Goal: Task Accomplishment & Management: Contribute content

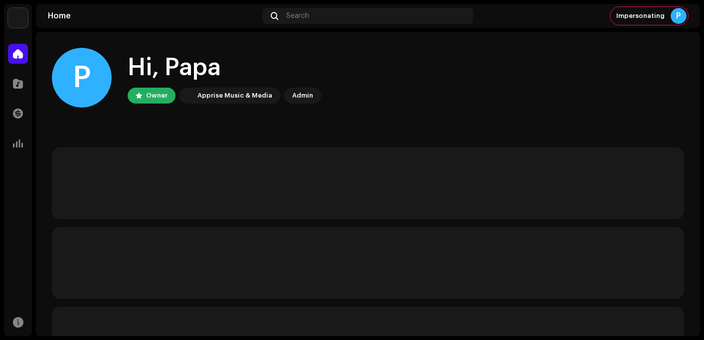
click at [245, 55] on div "Hi, Papa" at bounding box center [224, 68] width 193 height 32
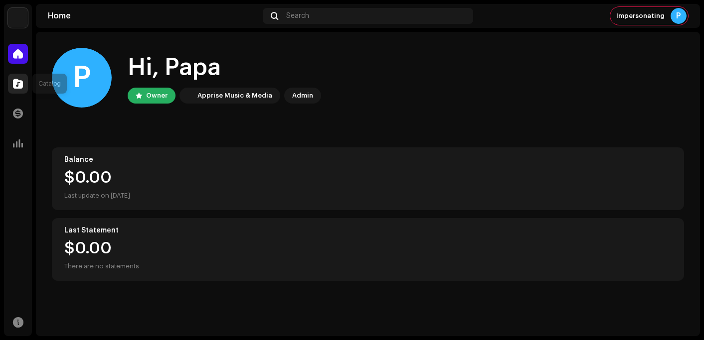
click at [17, 83] on span at bounding box center [18, 84] width 10 height 8
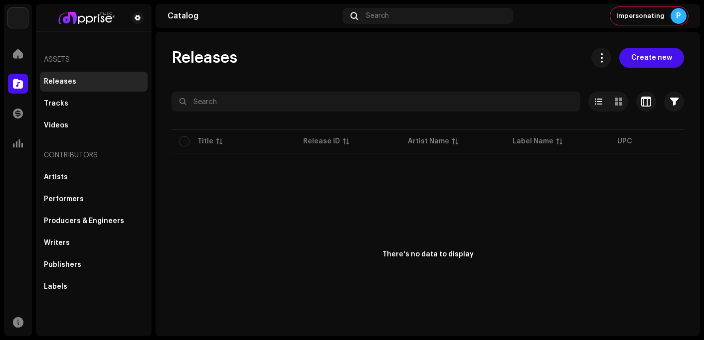
drag, startPoint x: 305, startPoint y: 47, endPoint x: 327, endPoint y: 51, distance: 23.3
click at [305, 47] on div "Releases Create new Selected 0 Deselect all 0 Options Filters Distribution stat…" at bounding box center [428, 184] width 544 height 305
click at [638, 54] on span "Create new" at bounding box center [651, 58] width 41 height 20
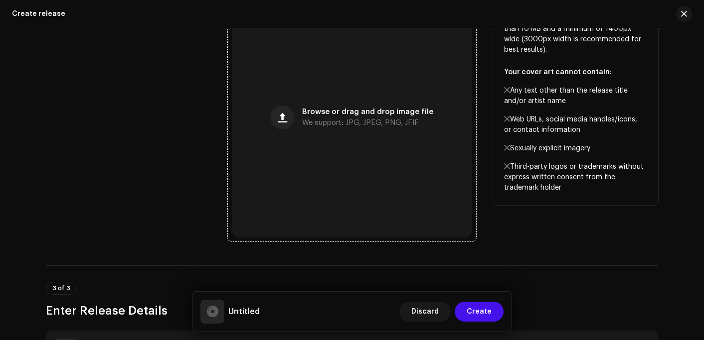
scroll to position [299, 0]
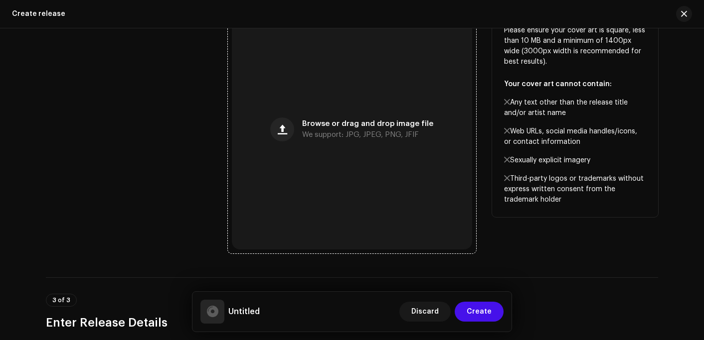
click at [329, 138] on span "We support: JPG, JPEG, PNG, JFIF" at bounding box center [360, 135] width 117 height 7
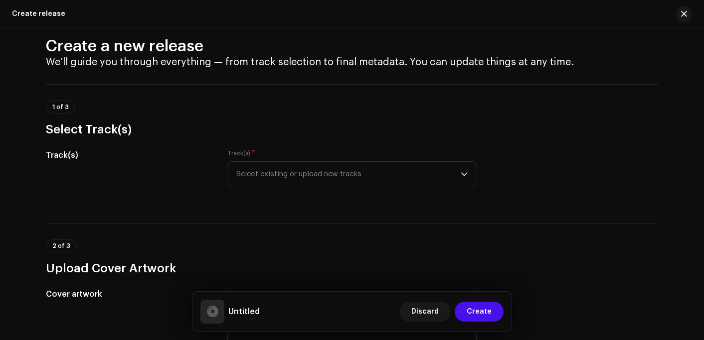
scroll to position [0, 0]
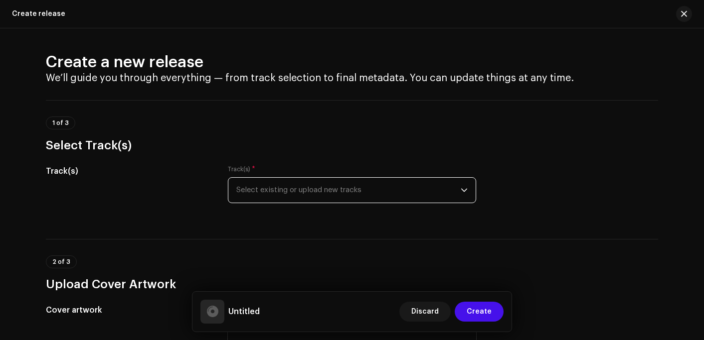
click at [307, 194] on span "Select existing or upload new tracks" at bounding box center [348, 190] width 224 height 25
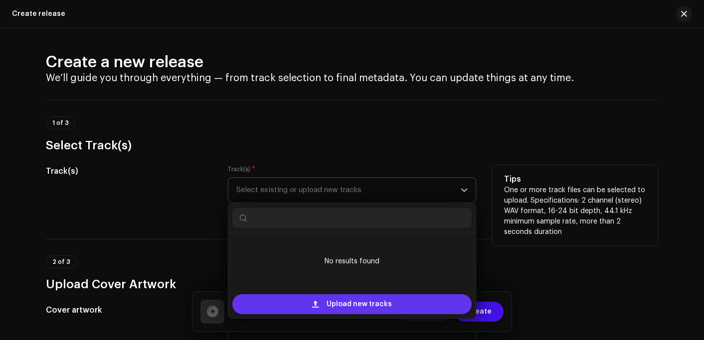
click at [322, 306] on div "Upload new tracks" at bounding box center [351, 305] width 239 height 20
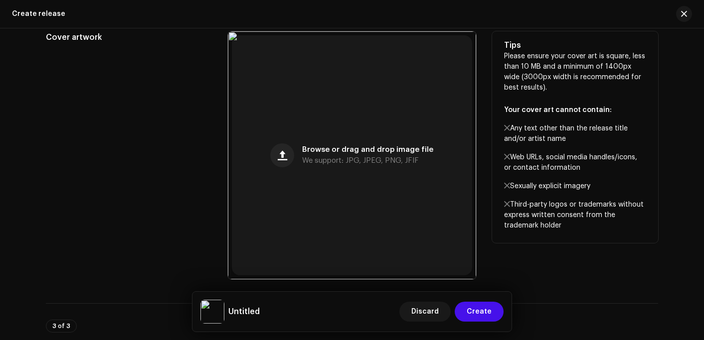
scroll to position [389, 0]
click at [121, 64] on div "Cover artwork" at bounding box center [129, 156] width 166 height 248
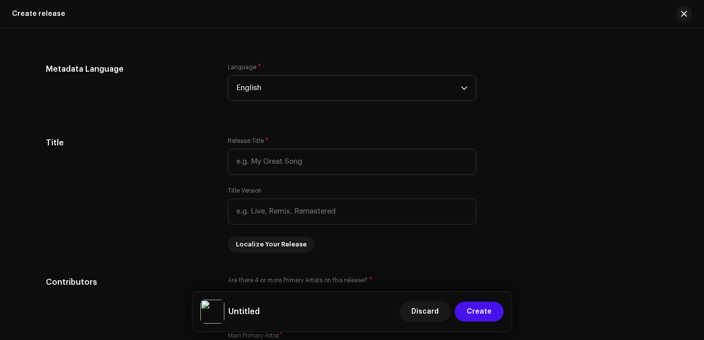
scroll to position [837, 0]
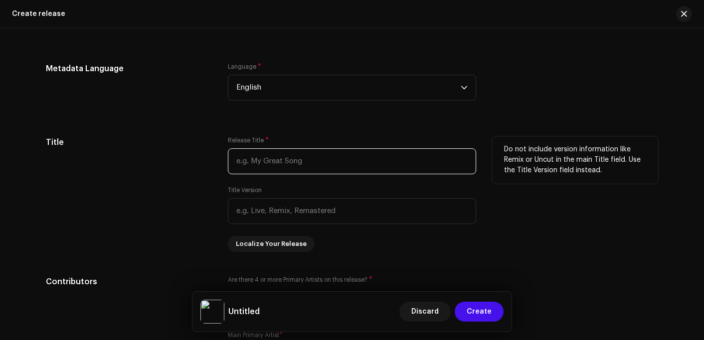
paste input "[PERSON_NAME]"
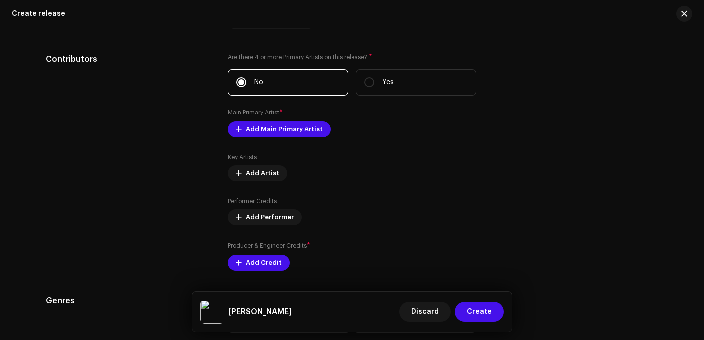
scroll to position [1087, 0]
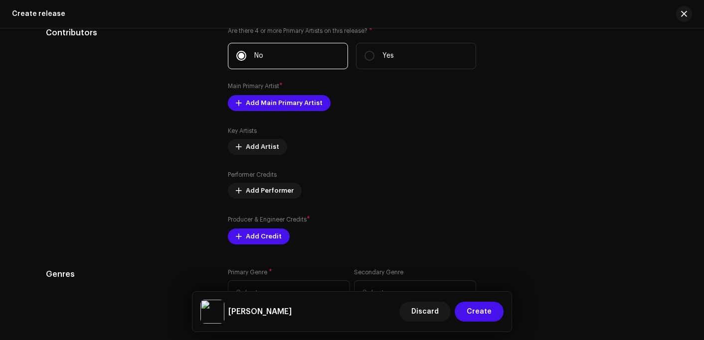
type input "[PERSON_NAME]"
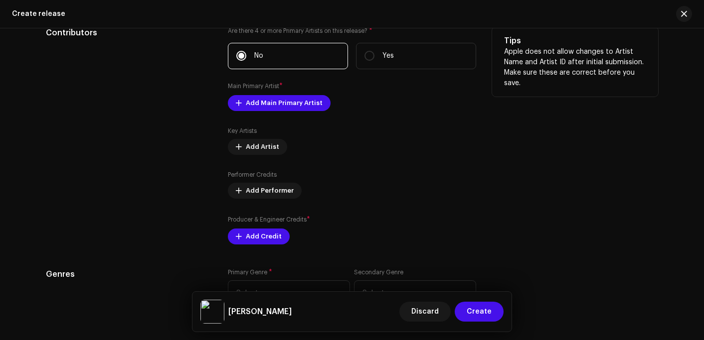
click at [282, 95] on div "Are there 4 or more Primary Artists on this release? * No Yes Main Primary Arti…" at bounding box center [352, 136] width 248 height 218
click at [283, 102] on span "Add Main Primary Artist" at bounding box center [284, 103] width 77 height 20
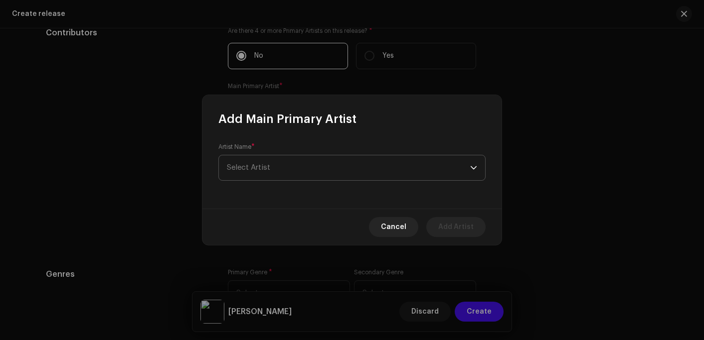
click at [257, 167] on span "Select Artist" at bounding box center [248, 167] width 43 height 7
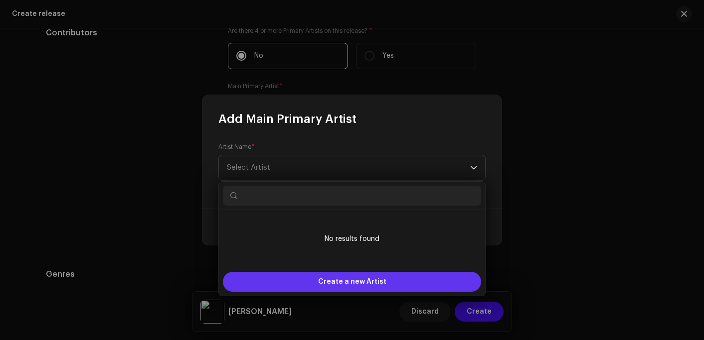
click at [327, 282] on span "Create a new Artist" at bounding box center [352, 282] width 68 height 20
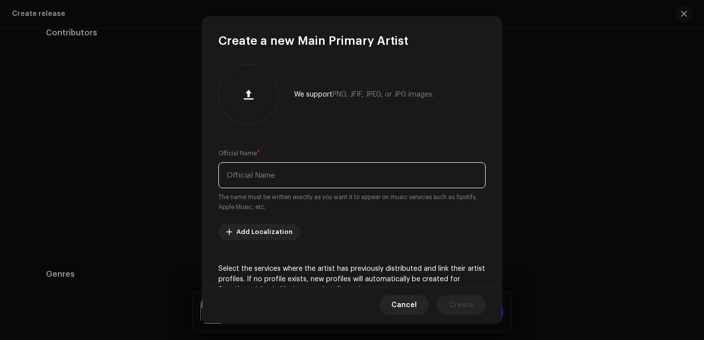
paste input "Papa Armzy"
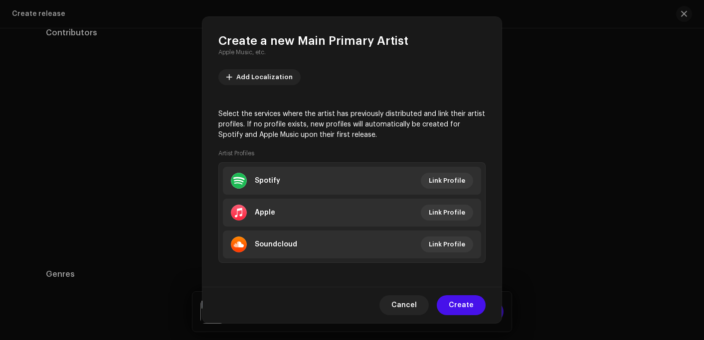
scroll to position [159, 0]
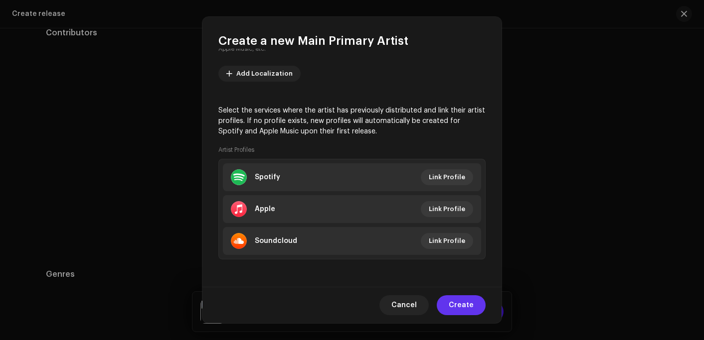
type input "Papa Armzy"
click at [469, 305] on span "Create" at bounding box center [461, 306] width 25 height 20
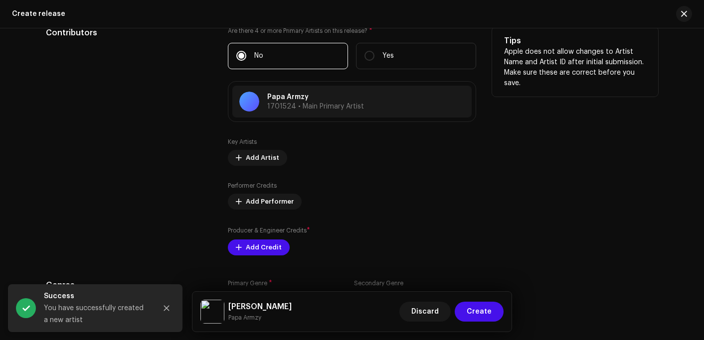
click at [326, 143] on div "Key Artists Add Artist" at bounding box center [352, 152] width 248 height 28
click at [261, 156] on span "Add Artist" at bounding box center [262, 158] width 33 height 20
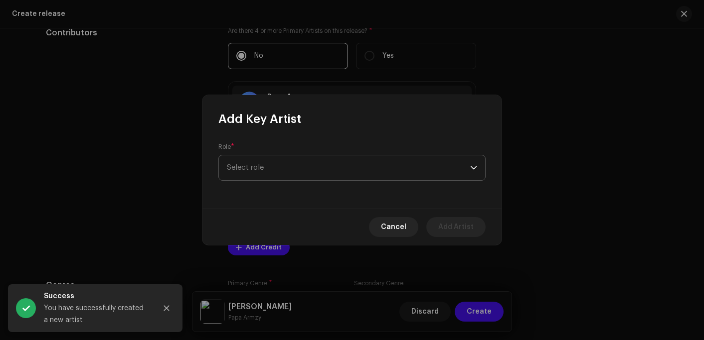
click at [276, 169] on span "Select role" at bounding box center [348, 168] width 243 height 25
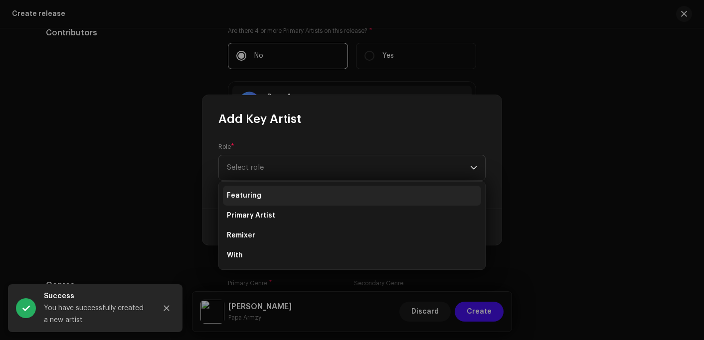
click at [267, 196] on li "Featuring" at bounding box center [352, 196] width 258 height 20
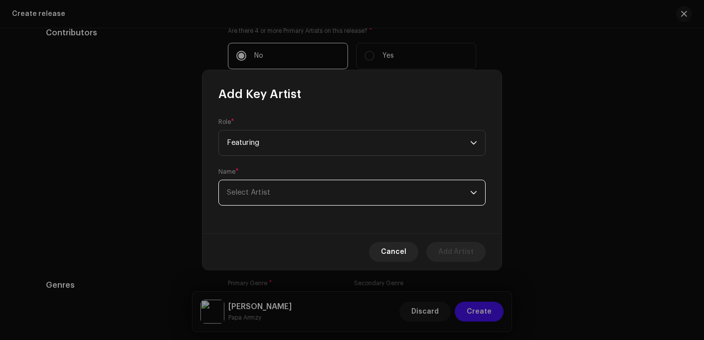
click at [289, 184] on span "Select Artist" at bounding box center [348, 192] width 243 height 25
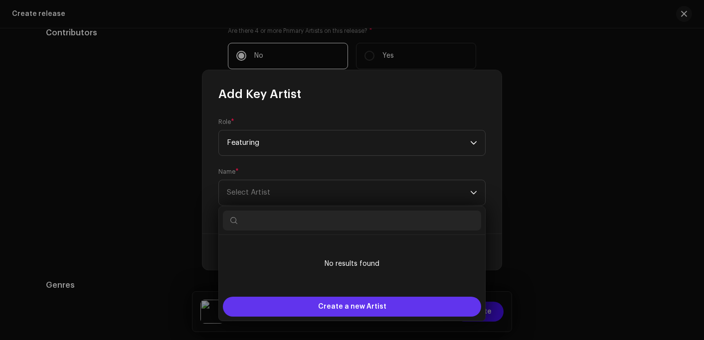
click at [327, 304] on span "Create a new Artist" at bounding box center [352, 307] width 68 height 20
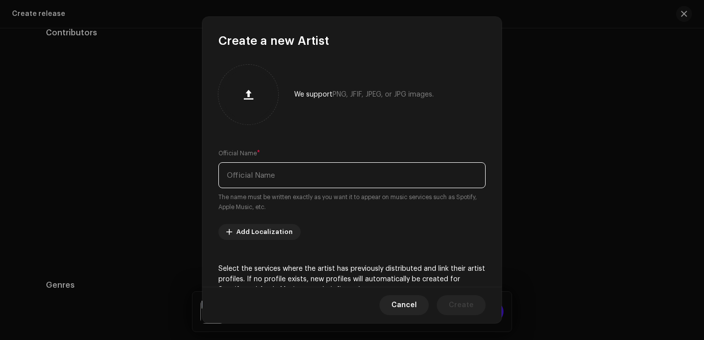
paste input "[PERSON_NAME]"
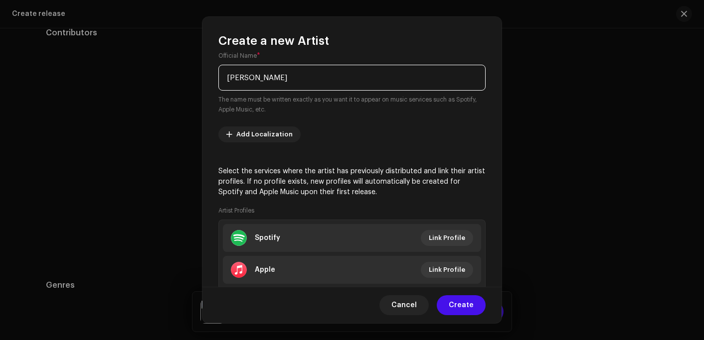
scroll to position [100, 0]
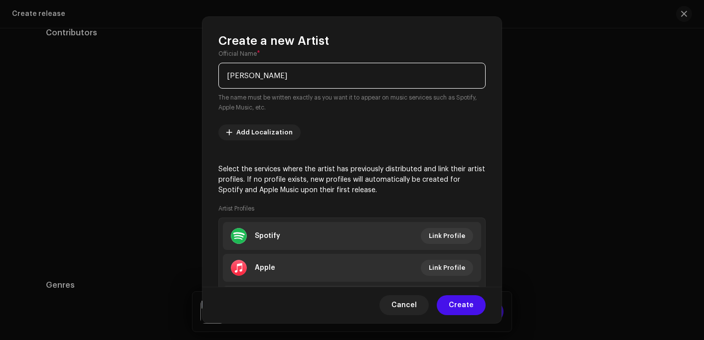
click at [282, 79] on input "[PERSON_NAME]" at bounding box center [351, 76] width 267 height 26
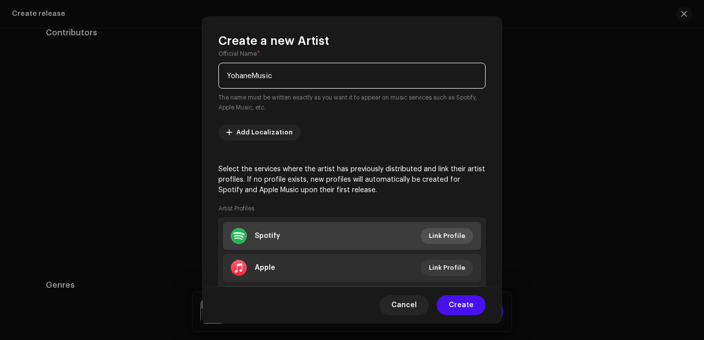
type input "YohaneMusic"
click at [438, 239] on span "Link Profile" at bounding box center [447, 236] width 36 height 20
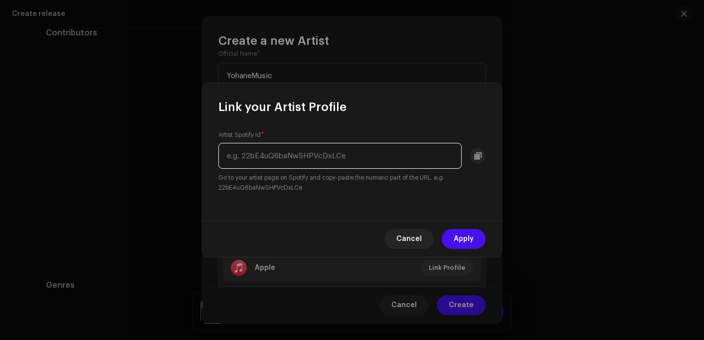
paste input "4QpYTXuJqydkDiRgcRjkDw"
type input "4QpYTXuJqydkDiRgcRjkDw"
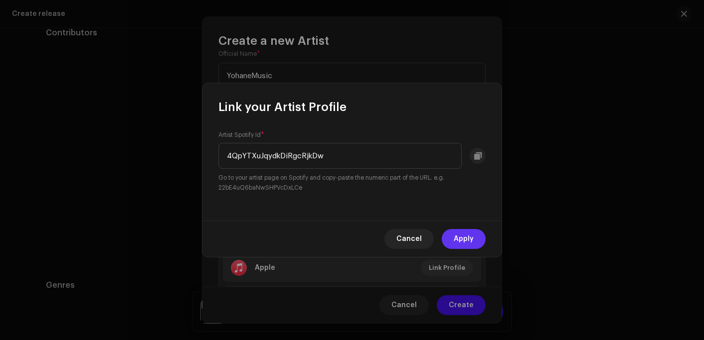
click at [460, 240] on span "Apply" at bounding box center [464, 239] width 20 height 20
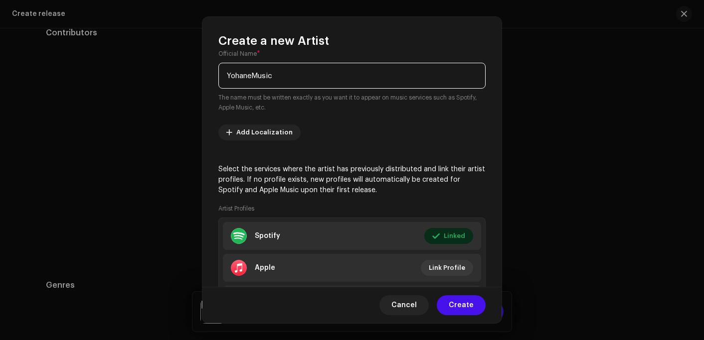
drag, startPoint x: 275, startPoint y: 75, endPoint x: 219, endPoint y: 73, distance: 55.9
click at [219, 73] on input "YohaneMusic" at bounding box center [351, 76] width 267 height 26
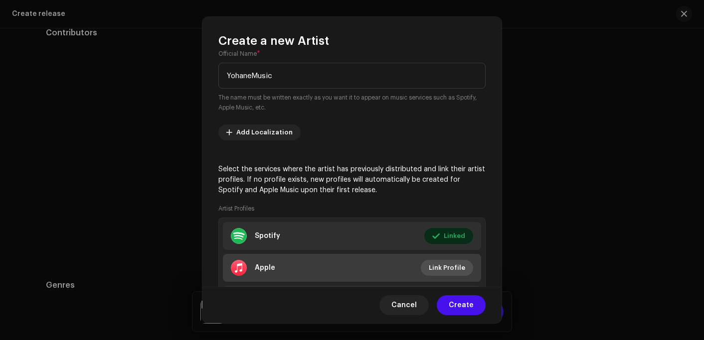
click at [438, 266] on span "Link Profile" at bounding box center [447, 268] width 36 height 20
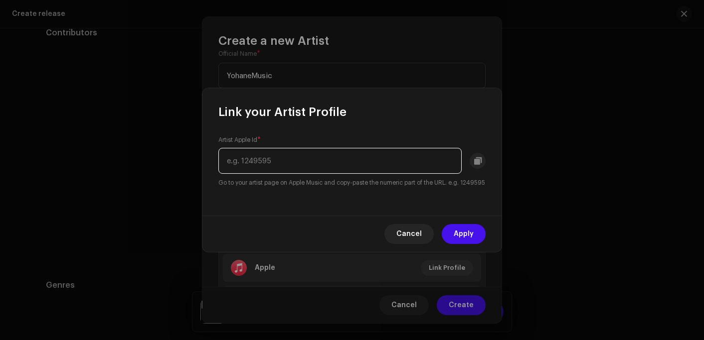
paste input "1574546432"
type input "1574546432"
click at [469, 238] on span "Apply" at bounding box center [464, 234] width 20 height 20
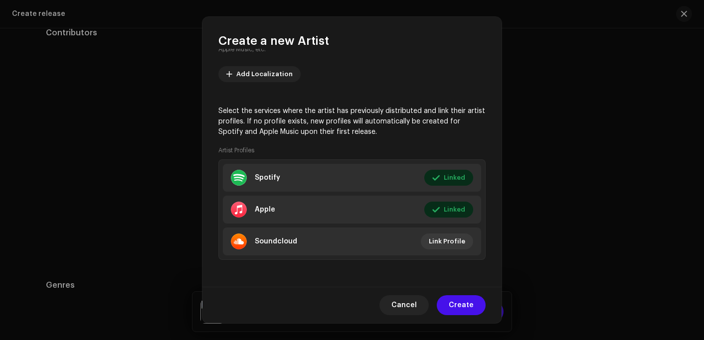
scroll to position [159, 0]
click at [463, 304] on span "Create" at bounding box center [461, 306] width 25 height 20
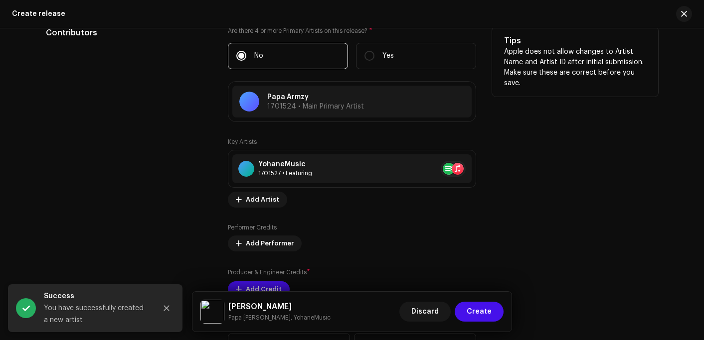
scroll to position [1136, 0]
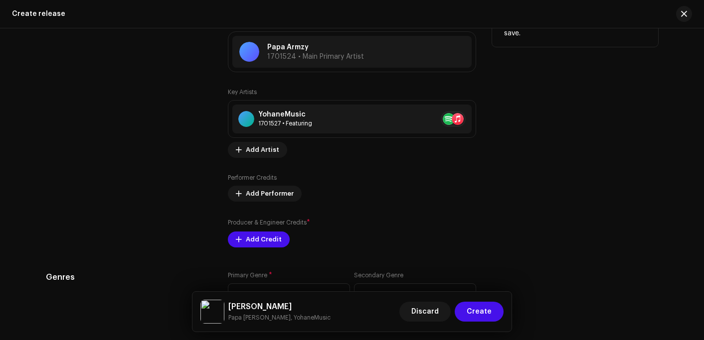
click at [551, 158] on div "Tips Apple does not allow changes to Artist Name and Artist ID after initial su…" at bounding box center [575, 112] width 166 height 271
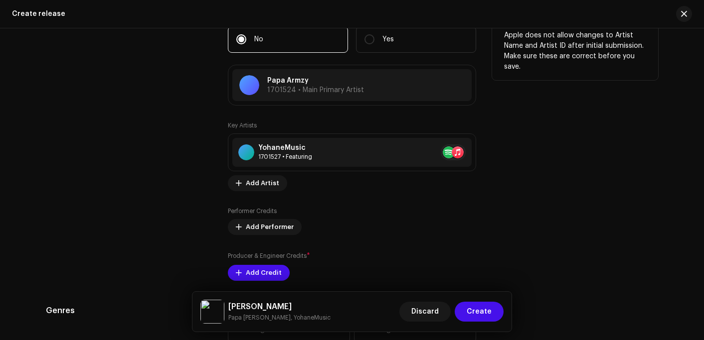
scroll to position [1087, 0]
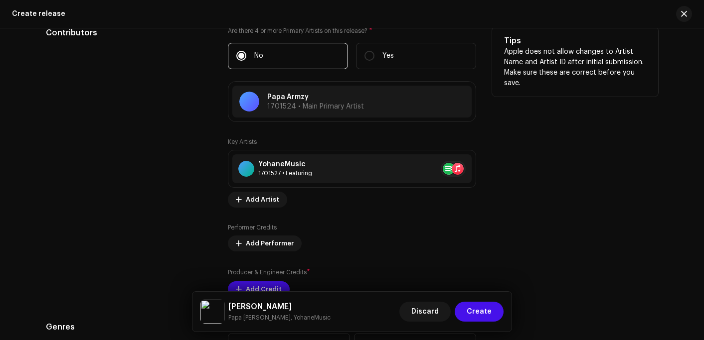
click at [552, 160] on div "Tips Apple does not allow changes to Artist Name and Artist ID after initial su…" at bounding box center [575, 162] width 166 height 271
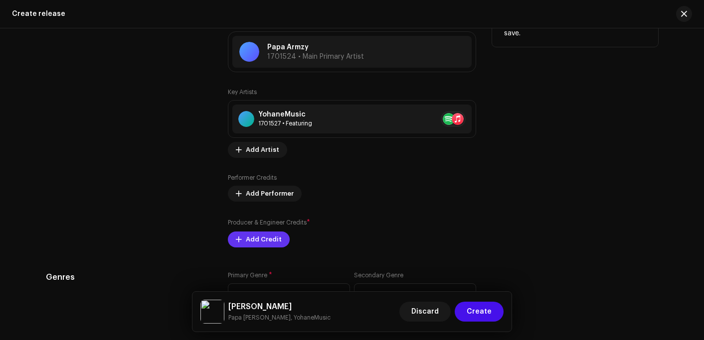
click at [275, 244] on span "Add Credit" at bounding box center [264, 240] width 36 height 20
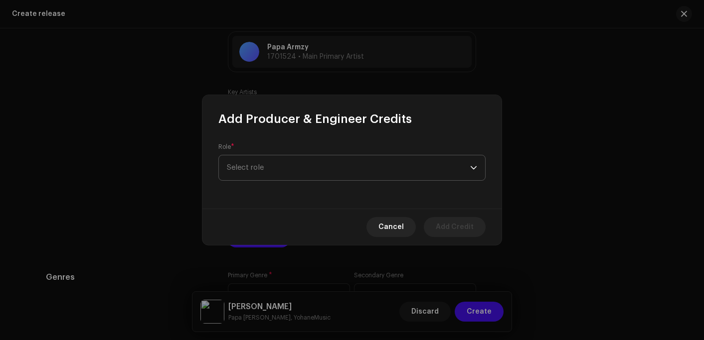
click at [277, 176] on span "Select role" at bounding box center [348, 168] width 243 height 25
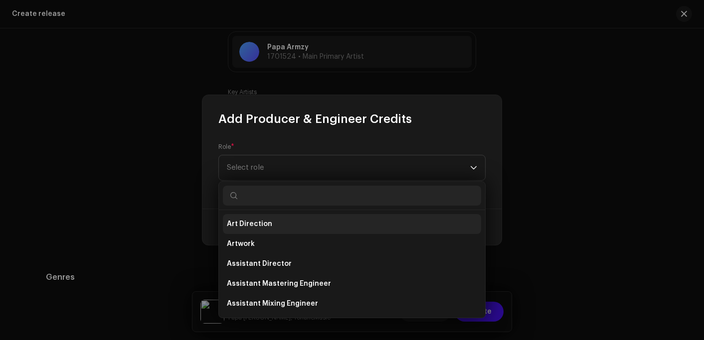
click at [267, 225] on span "Art Direction" at bounding box center [249, 224] width 45 height 10
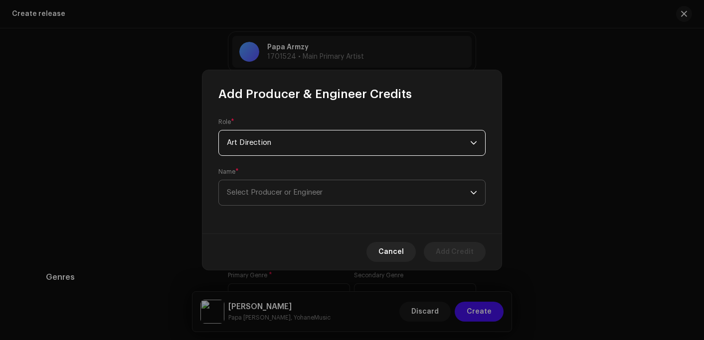
click at [302, 192] on span "Select Producer or Engineer" at bounding box center [275, 192] width 96 height 7
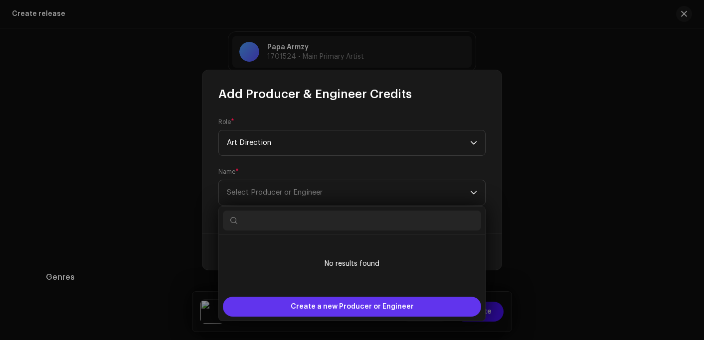
click at [324, 301] on span "Create a new Producer or Engineer" at bounding box center [352, 307] width 123 height 20
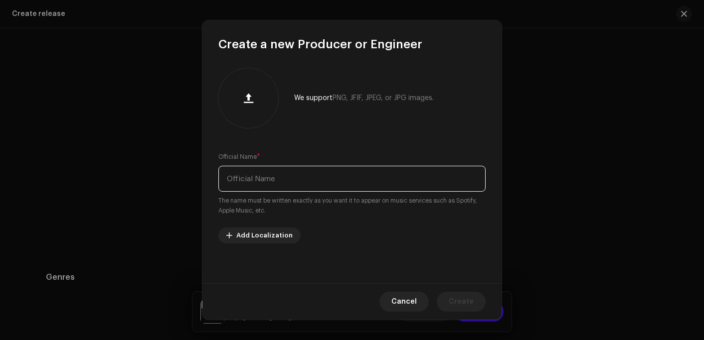
paste input "Papa Armzy"
type input "Papa Armzy"
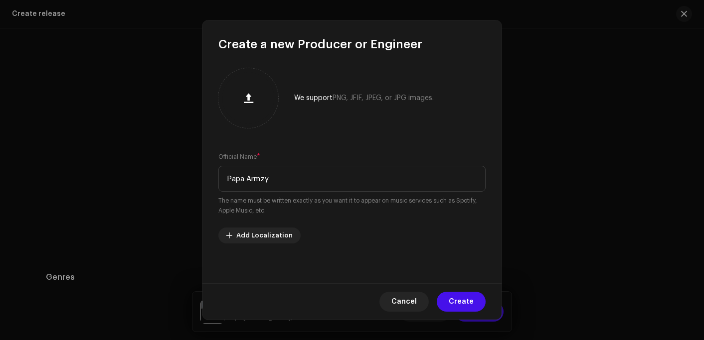
click at [457, 295] on span "Create" at bounding box center [461, 302] width 25 height 20
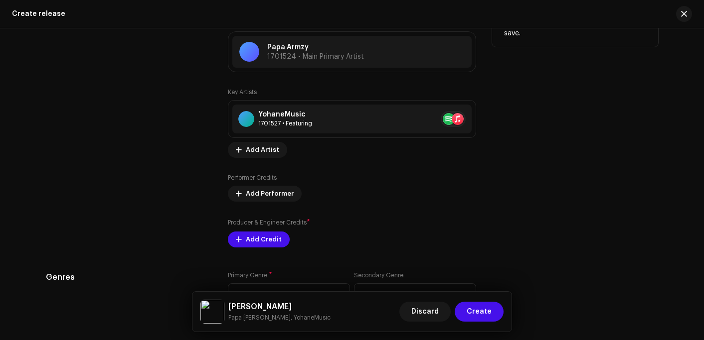
click at [560, 164] on div "Tips Apple does not allow changes to Artist Name and Artist ID after initial su…" at bounding box center [575, 112] width 166 height 271
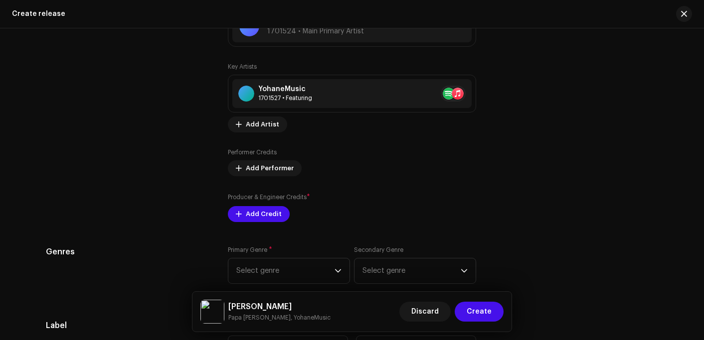
scroll to position [1186, 0]
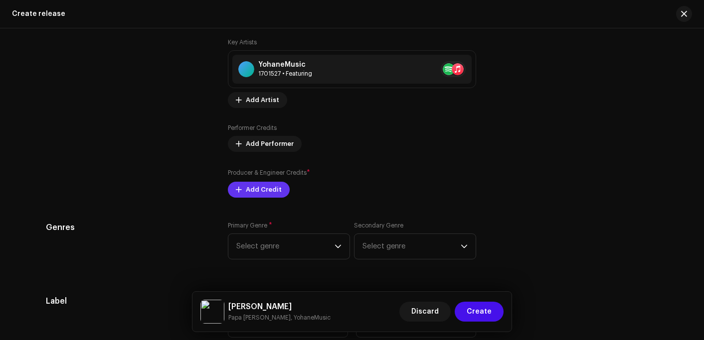
click at [264, 193] on span "Add Credit" at bounding box center [264, 190] width 36 height 20
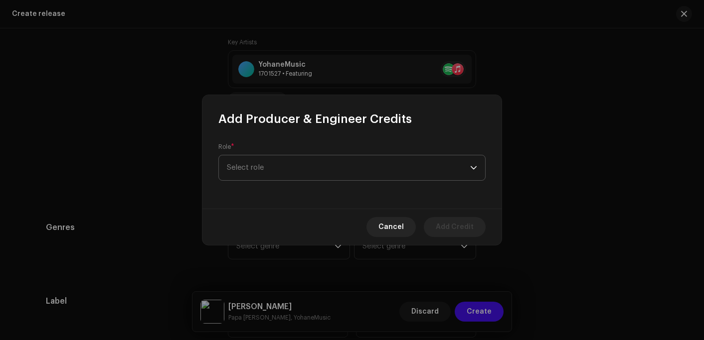
click at [263, 165] on span "Select role" at bounding box center [348, 168] width 243 height 25
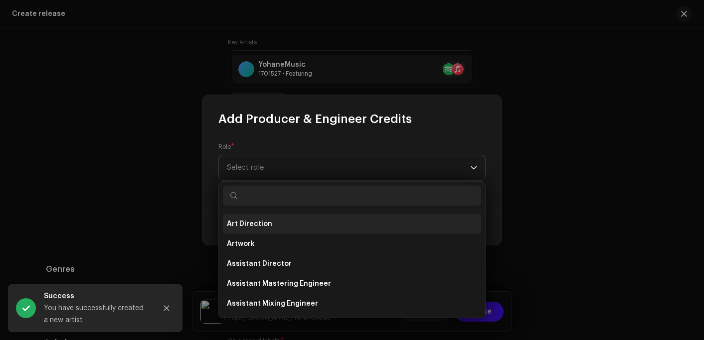
click at [258, 222] on span "Art Direction" at bounding box center [249, 224] width 45 height 10
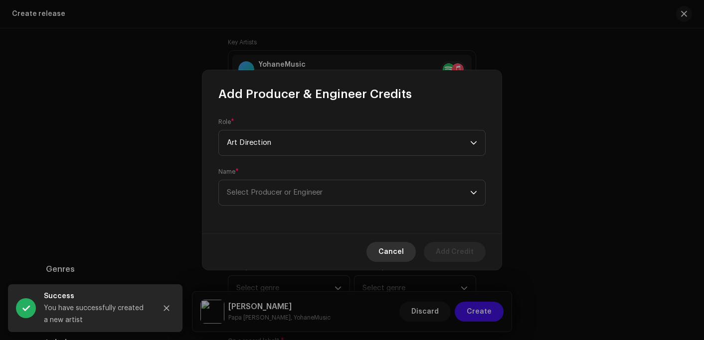
click at [398, 253] on span "Cancel" at bounding box center [390, 252] width 25 height 20
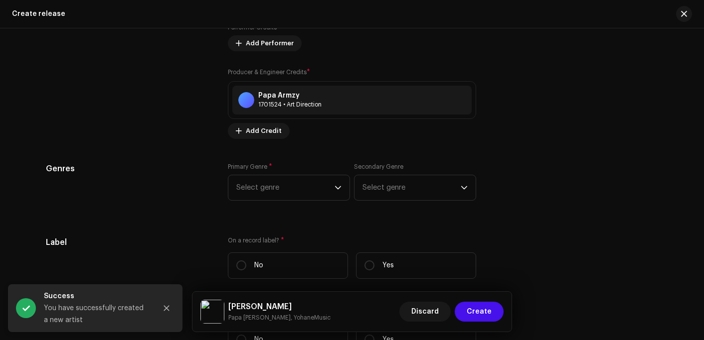
scroll to position [1336, 0]
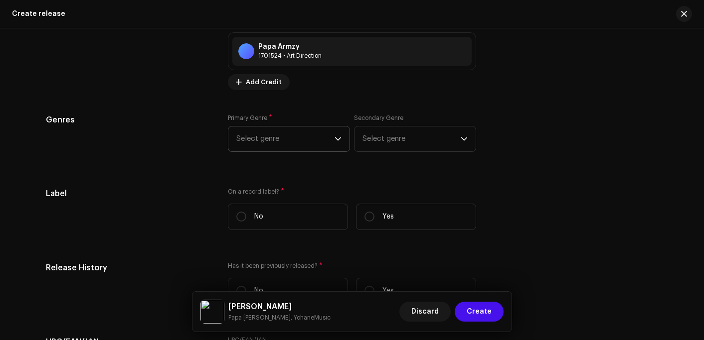
click at [260, 140] on span "Select genre" at bounding box center [285, 139] width 98 height 25
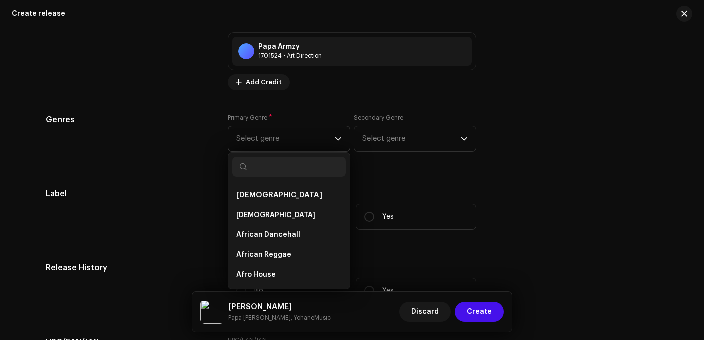
click at [265, 163] on input "text" at bounding box center [288, 167] width 113 height 20
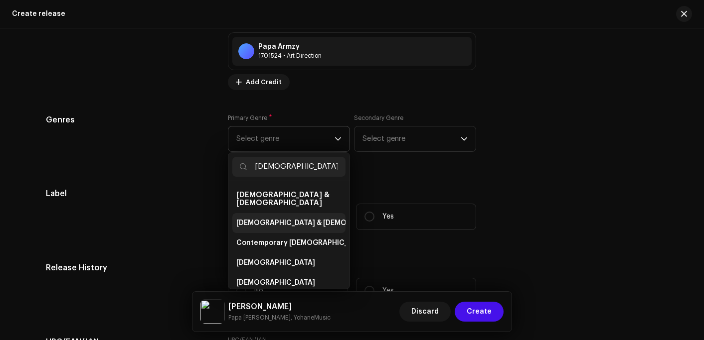
type input "[DEMOGRAPHIC_DATA]"
click at [244, 218] on span "[DEMOGRAPHIC_DATA] & [DEMOGRAPHIC_DATA]" at bounding box center [318, 223] width 165 height 10
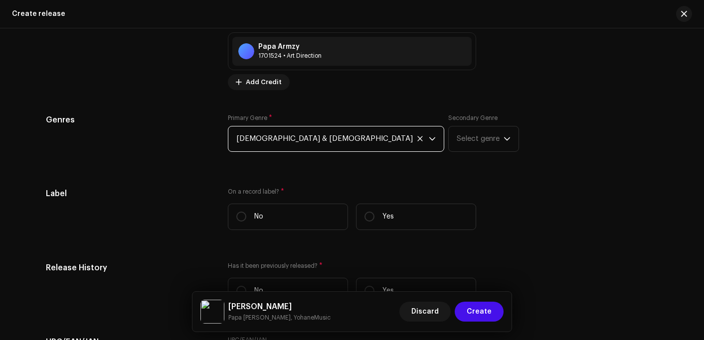
scroll to position [1386, 0]
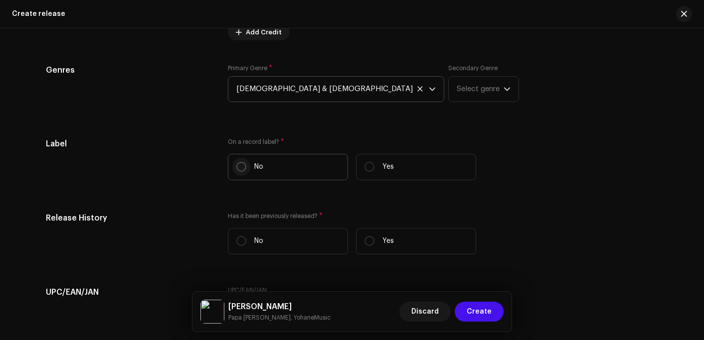
click at [241, 169] on input "No" at bounding box center [241, 167] width 10 height 10
radio input "true"
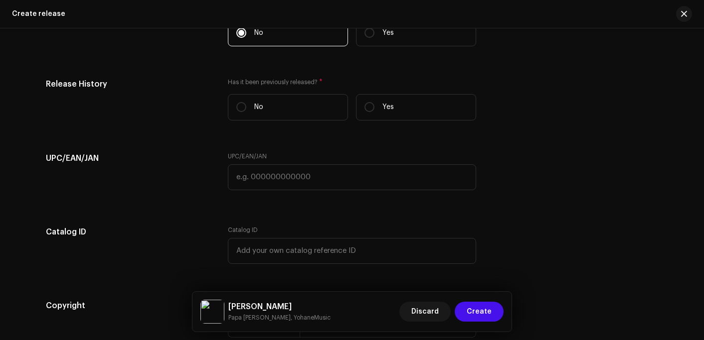
scroll to position [1535, 0]
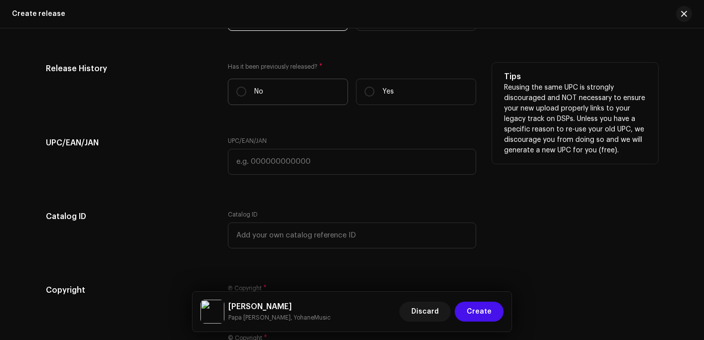
click at [236, 99] on label "No" at bounding box center [288, 92] width 120 height 26
click at [236, 97] on input "No" at bounding box center [241, 92] width 10 height 10
radio input "true"
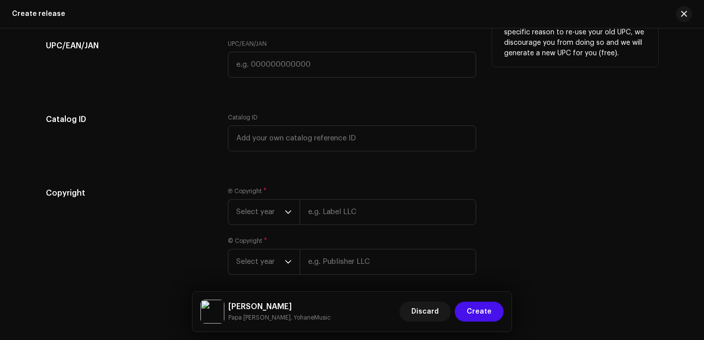
scroll to position [1635, 0]
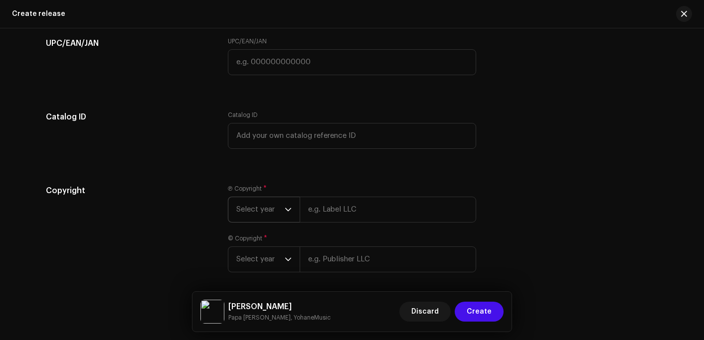
click at [255, 210] on span "Select year" at bounding box center [260, 209] width 48 height 25
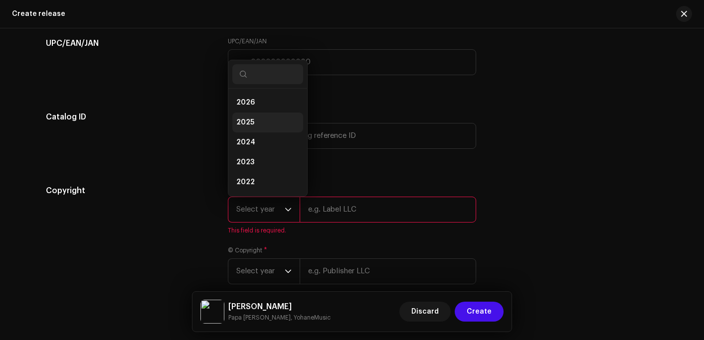
click at [253, 127] on li "2025" at bounding box center [267, 123] width 71 height 20
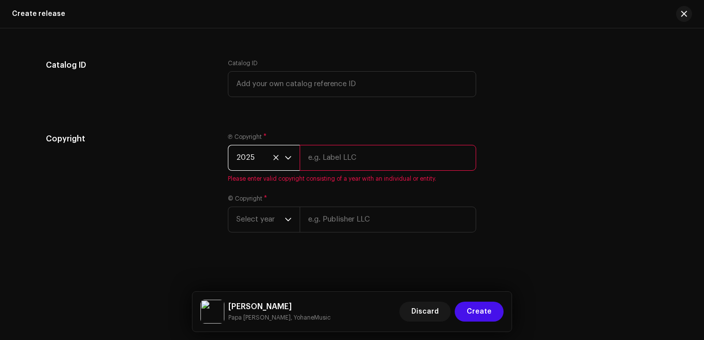
scroll to position [1689, 0]
paste input "Papa Armzy"
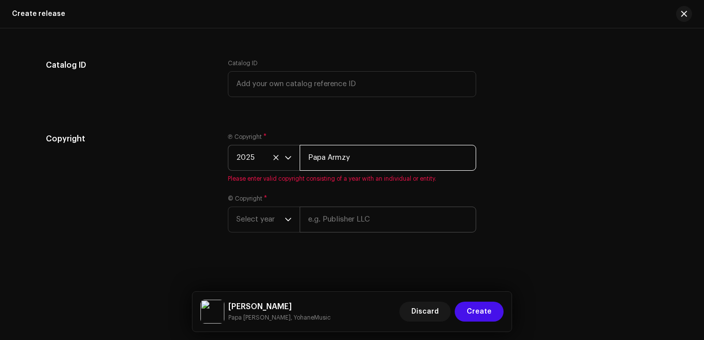
type input "Papa Armzy"
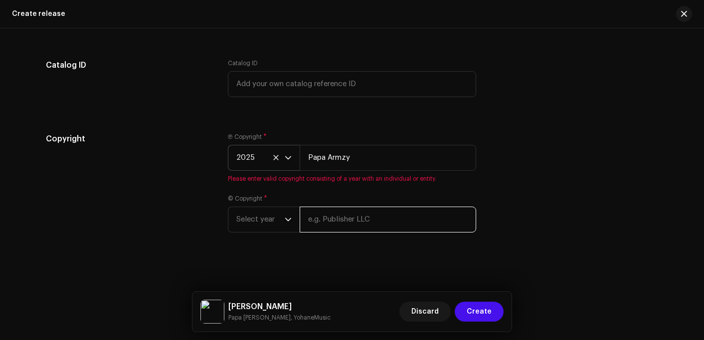
scroll to position [1677, 0]
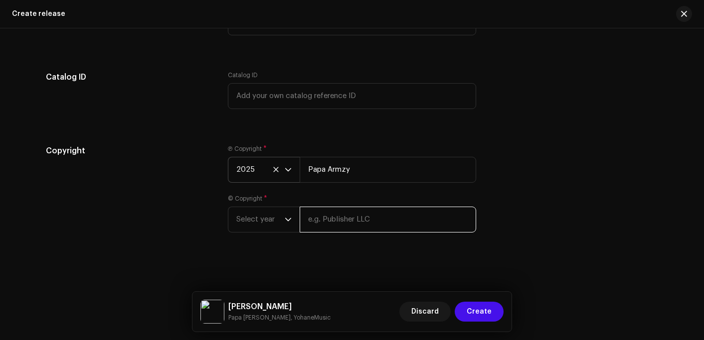
paste input "Papa Armzy"
type input "Papa Armzy"
click at [253, 216] on span "Select year" at bounding box center [260, 219] width 48 height 25
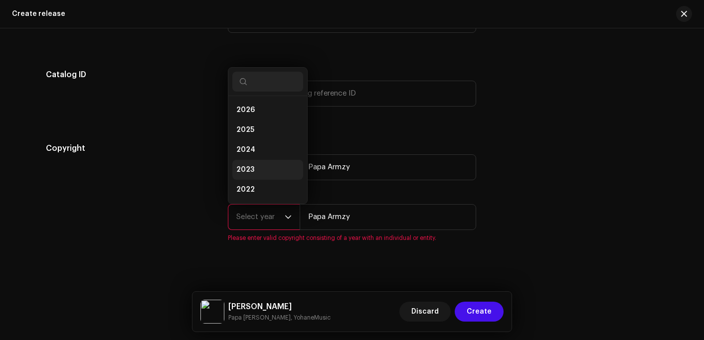
scroll to position [16, 0]
click at [250, 118] on span "2025" at bounding box center [245, 114] width 18 height 10
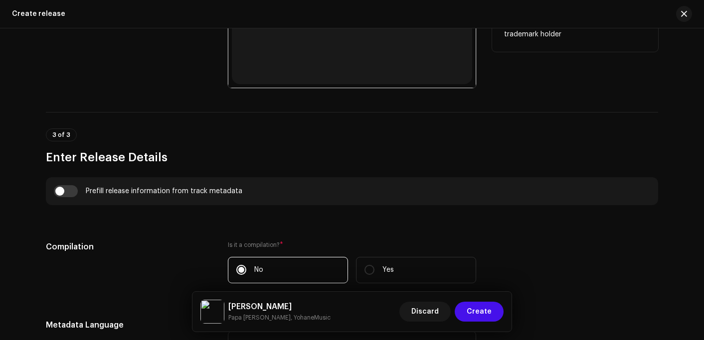
scroll to position [730, 0]
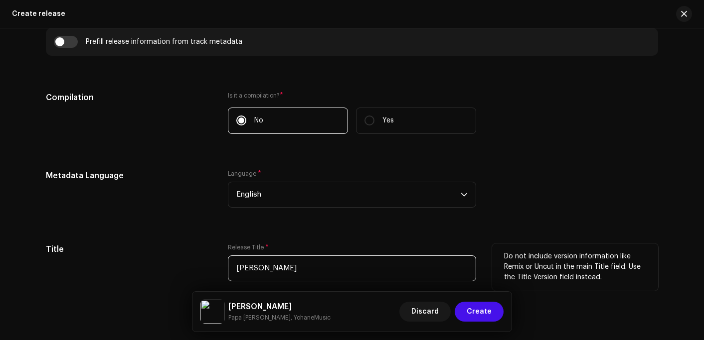
drag, startPoint x: 256, startPoint y: 267, endPoint x: 231, endPoint y: 267, distance: 24.9
click at [231, 267] on input "[PERSON_NAME]" at bounding box center [352, 269] width 248 height 26
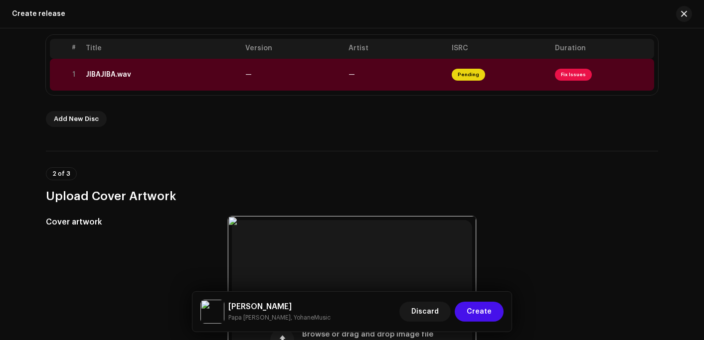
scroll to position [82, 0]
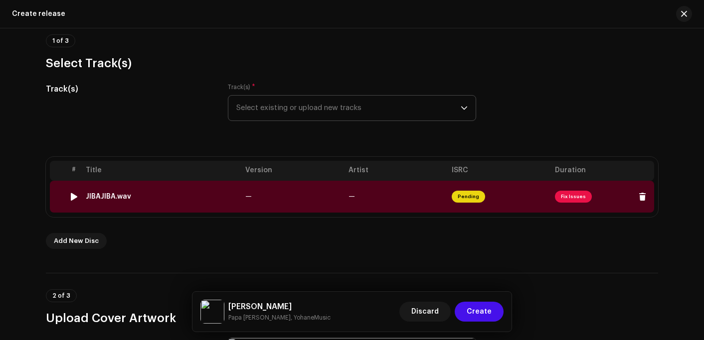
click at [121, 190] on td "JIBAJIBA.wav" at bounding box center [162, 197] width 160 height 32
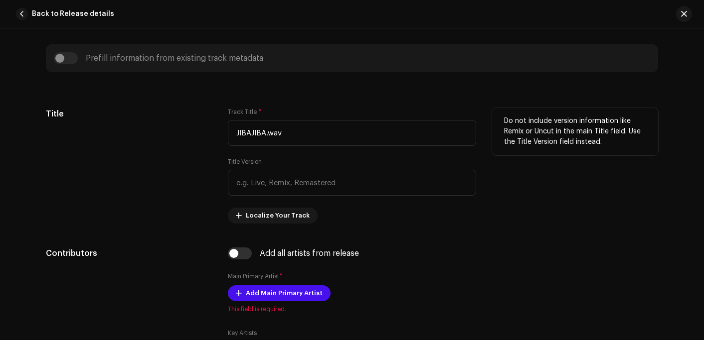
scroll to position [399, 0]
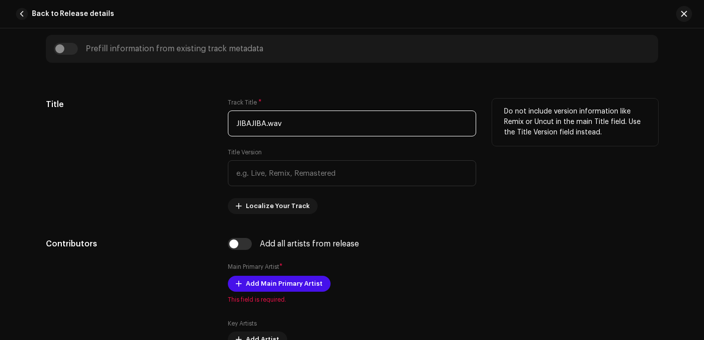
click at [312, 123] on input "JIBAJIBA.wav" at bounding box center [352, 124] width 248 height 26
paste input "iba Jiba"
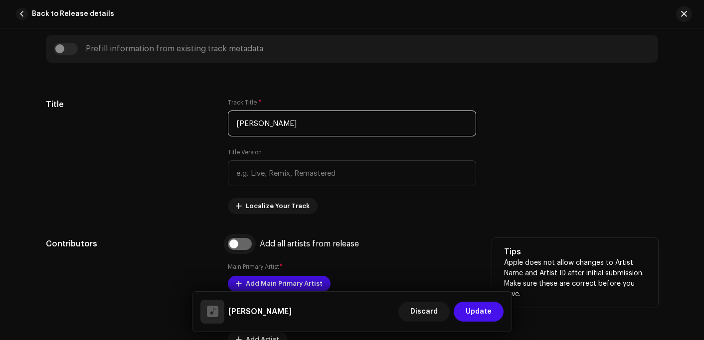
type input "[PERSON_NAME]"
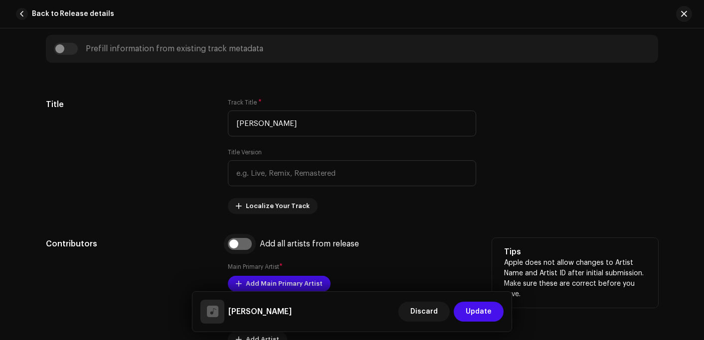
click at [234, 244] on input "checkbox" at bounding box center [240, 244] width 24 height 12
checkbox input "true"
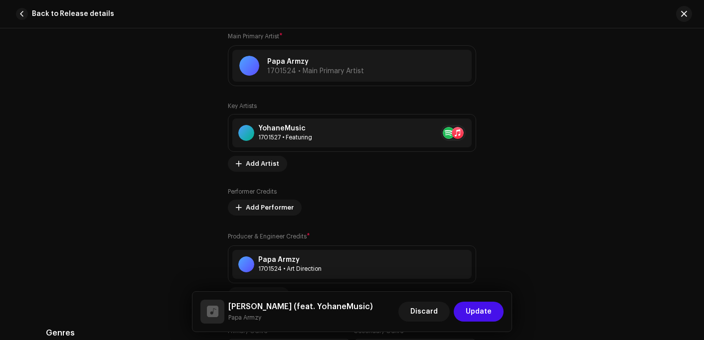
scroll to position [798, 0]
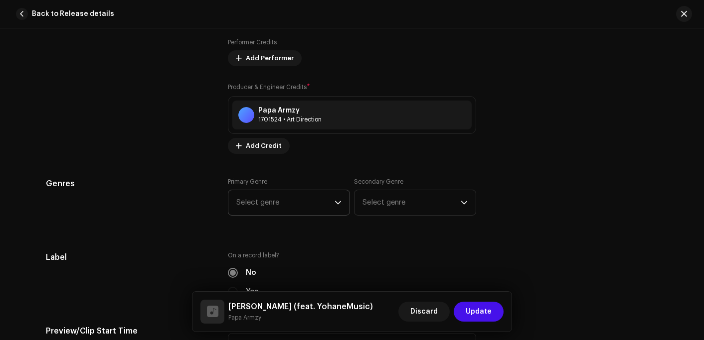
click at [269, 198] on span "Select genre" at bounding box center [285, 202] width 98 height 25
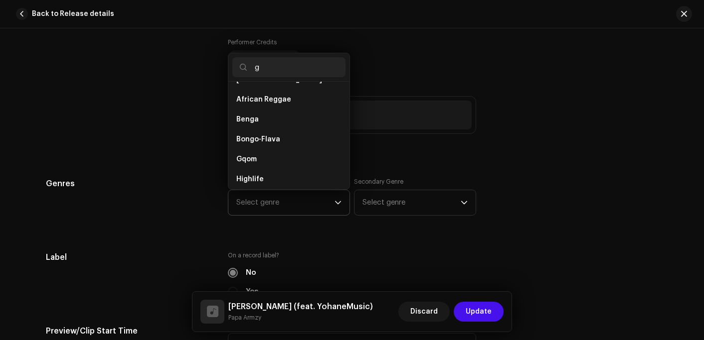
scroll to position [0, 0]
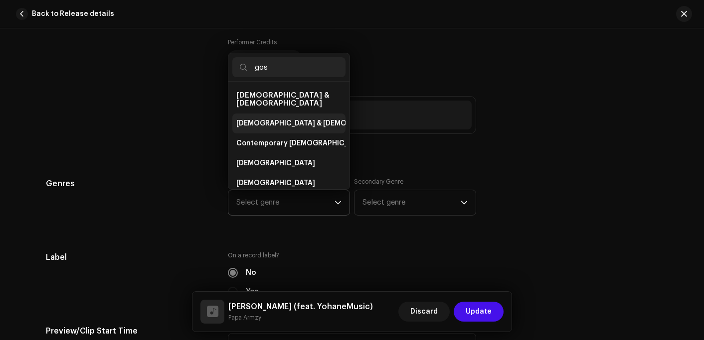
type input "gos"
click at [276, 119] on span "[DEMOGRAPHIC_DATA] & [DEMOGRAPHIC_DATA]" at bounding box center [318, 124] width 165 height 10
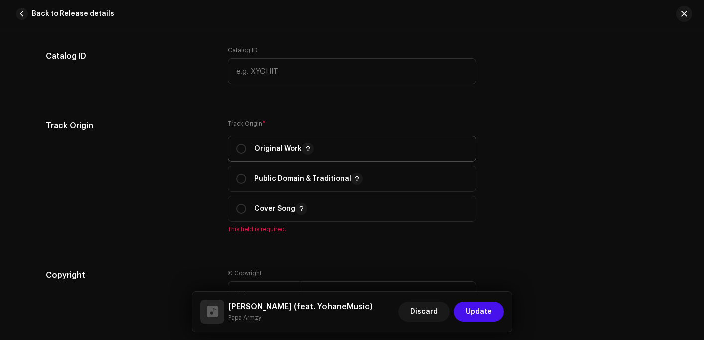
click at [265, 155] on p "Original Work" at bounding box center [283, 149] width 59 height 12
radio input "true"
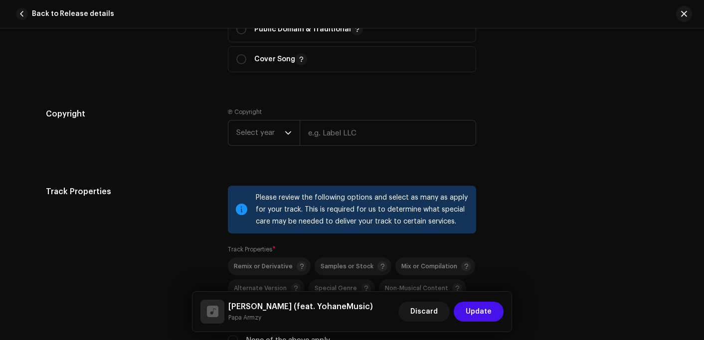
scroll to position [1346, 0]
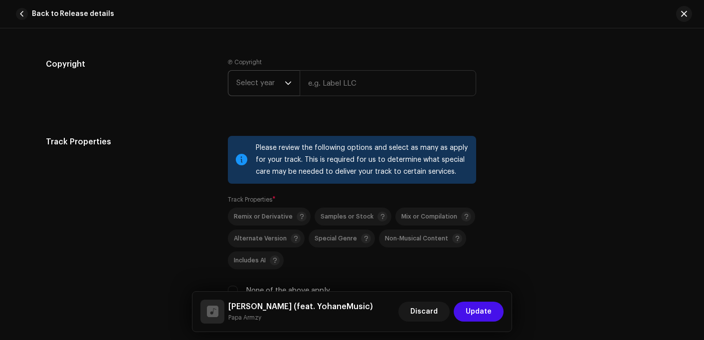
click at [256, 87] on span "Select year" at bounding box center [260, 83] width 48 height 25
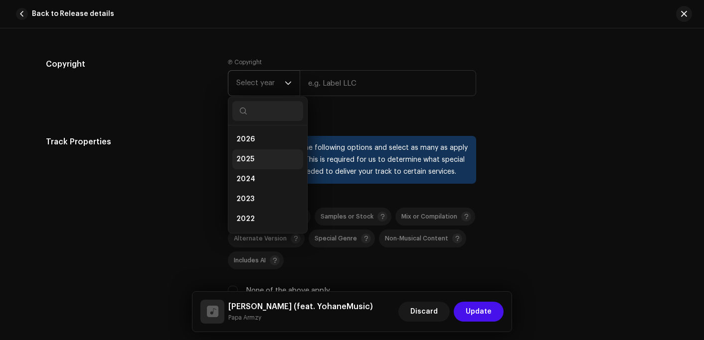
click at [253, 159] on li "2025" at bounding box center [267, 160] width 71 height 20
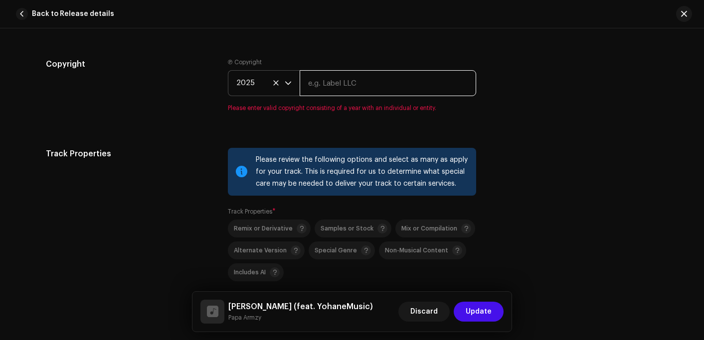
paste input "Papa Armzy"
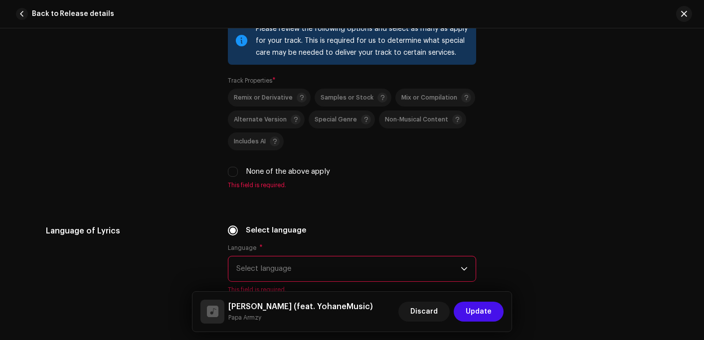
scroll to position [1495, 0]
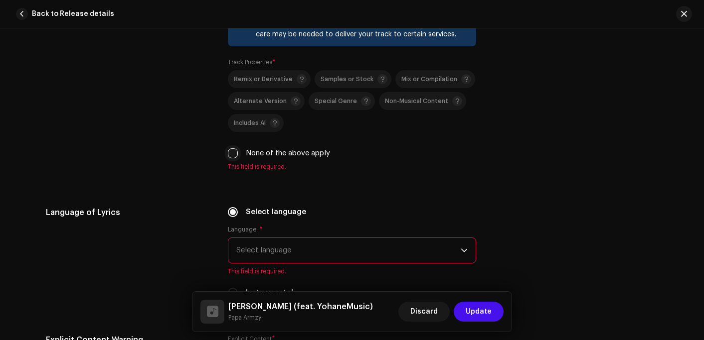
type input "Papa Armzy"
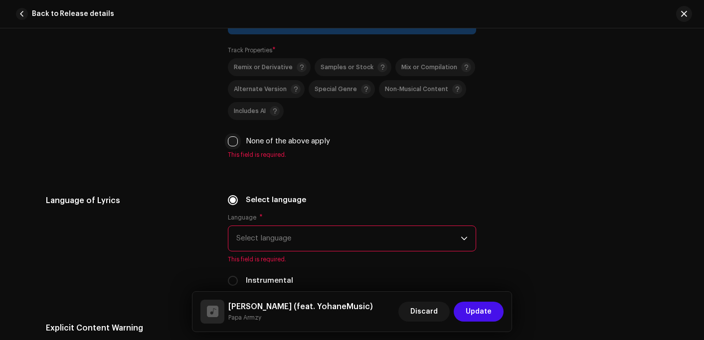
click at [230, 147] on input "None of the above apply" at bounding box center [233, 142] width 10 height 10
checkbox input "true"
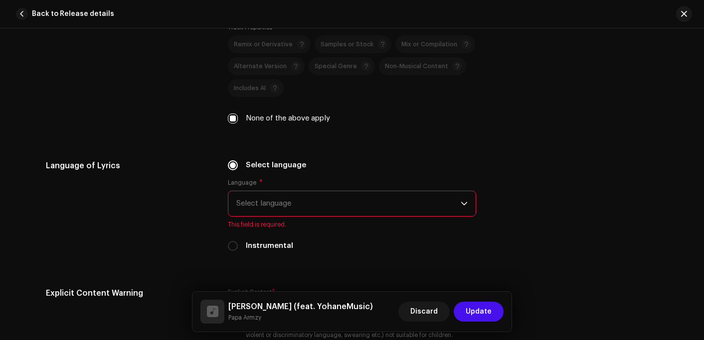
scroll to position [1533, 0]
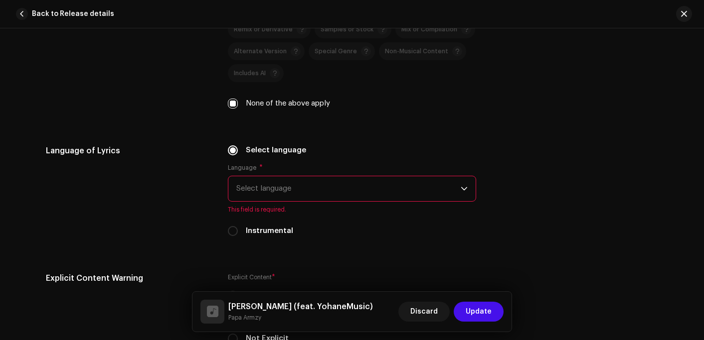
click at [273, 184] on span "Select language" at bounding box center [348, 188] width 224 height 25
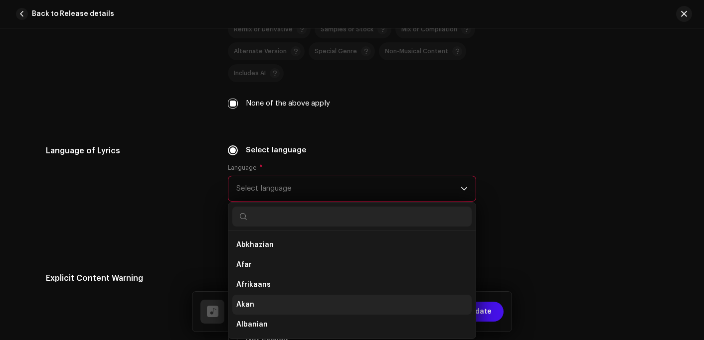
click at [252, 304] on li "Akan" at bounding box center [351, 305] width 239 height 20
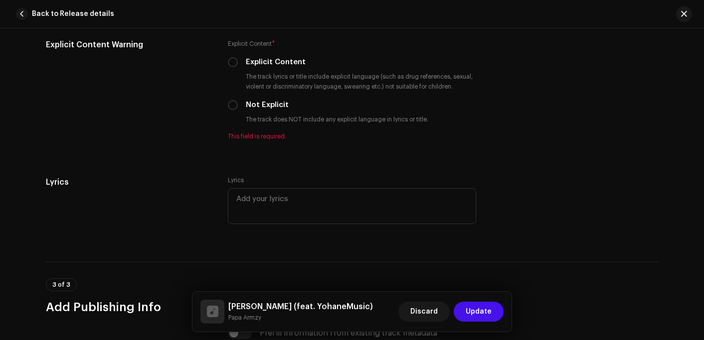
scroll to position [1782, 0]
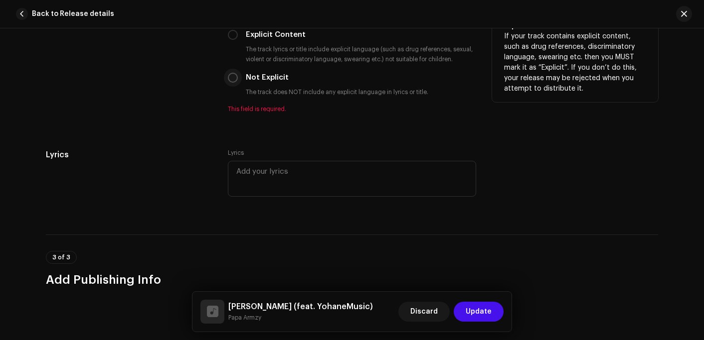
click at [231, 79] on input "Not Explicit" at bounding box center [233, 78] width 10 height 10
radio input "true"
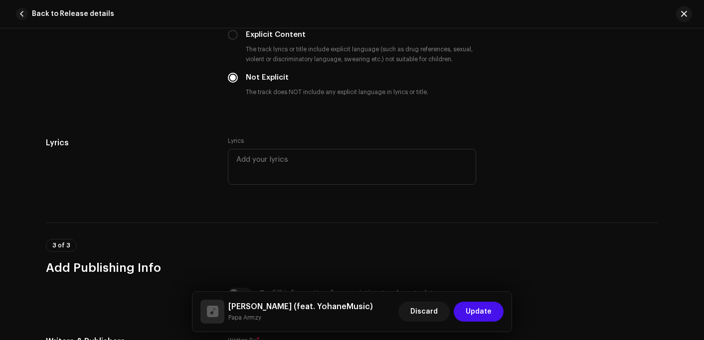
scroll to position [1985, 0]
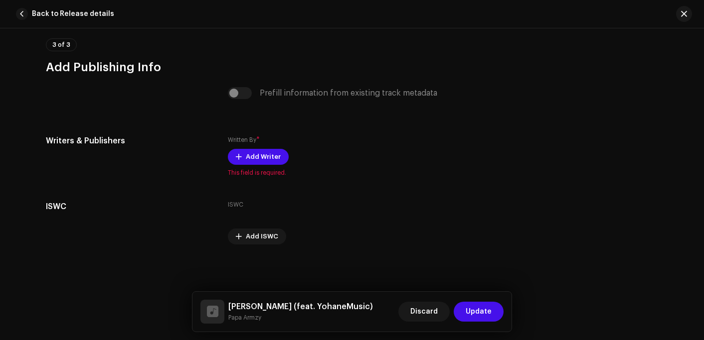
click at [253, 161] on span "Add Writer" at bounding box center [263, 157] width 35 height 20
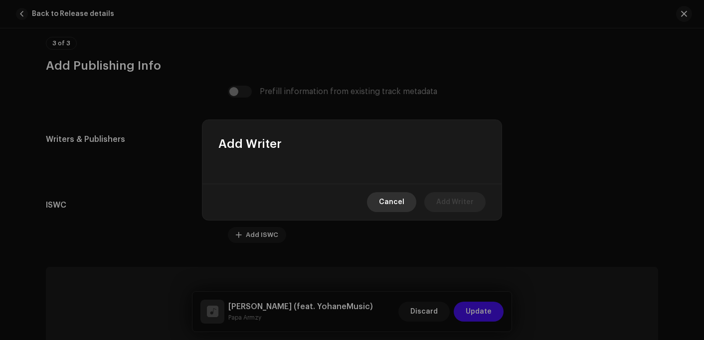
click at [395, 204] on span "Cancel" at bounding box center [391, 202] width 25 height 20
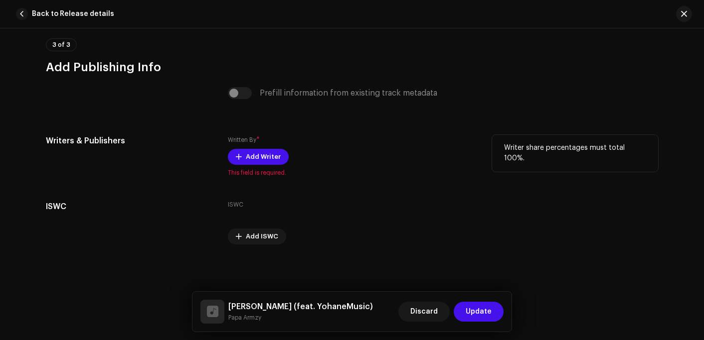
click at [394, 146] on div "Written By * Add Writer This field is required." at bounding box center [352, 156] width 248 height 42
click at [251, 161] on span "Add Writer" at bounding box center [263, 157] width 35 height 20
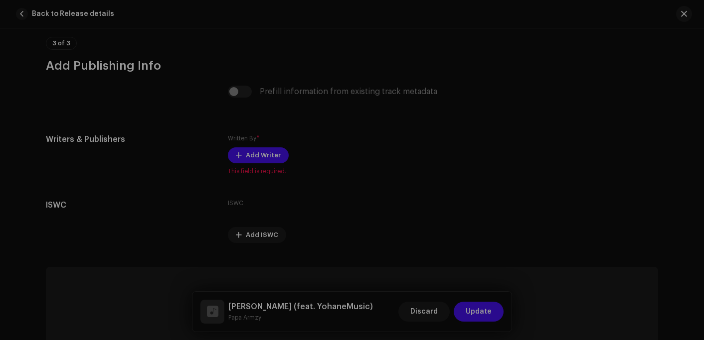
click at [551, 145] on div "Add Writer Cancel Add Writer" at bounding box center [352, 170] width 704 height 340
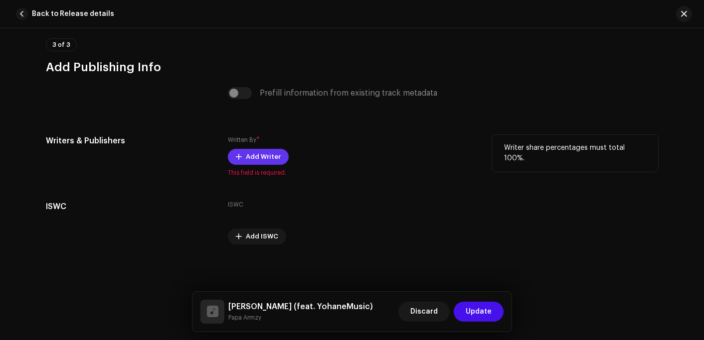
click at [250, 153] on span "Add Writer" at bounding box center [263, 157] width 35 height 20
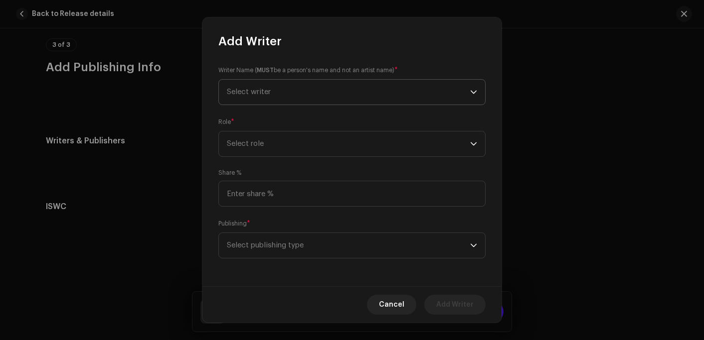
click at [274, 96] on span "Select writer" at bounding box center [348, 92] width 243 height 25
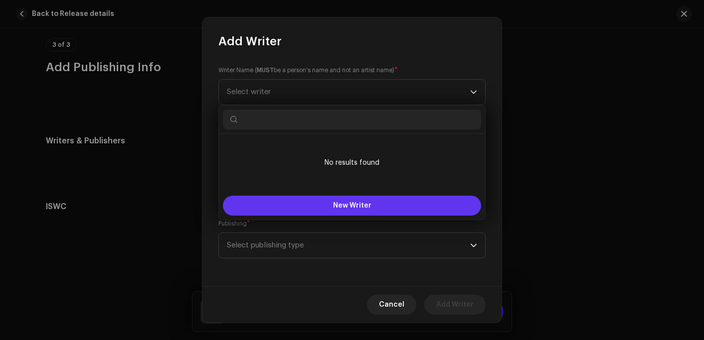
click at [341, 204] on span "New Writer" at bounding box center [352, 205] width 38 height 7
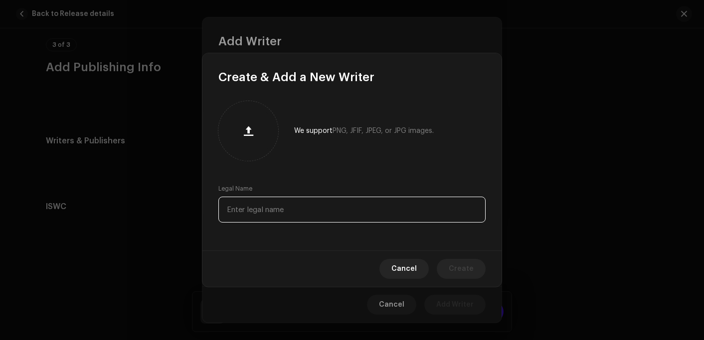
paste input "Papa Armzy"
type input "Papa Armzy"
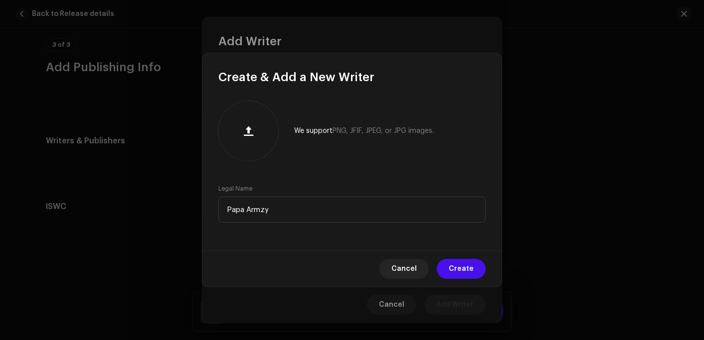
click at [453, 269] on span "Create" at bounding box center [461, 269] width 25 height 20
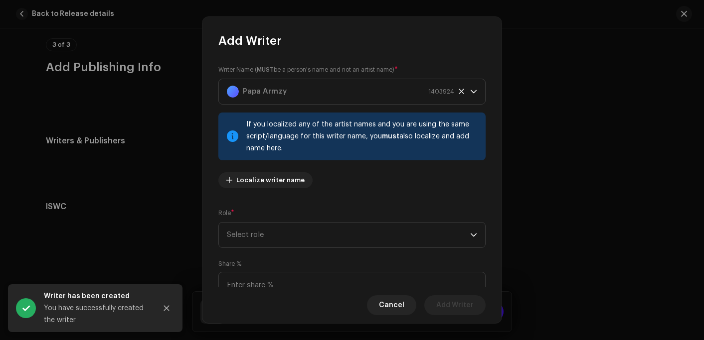
click at [279, 157] on div "If you localized any of the artist names and you are using the same script/lang…" at bounding box center [351, 137] width 267 height 48
click at [280, 230] on span "Select role" at bounding box center [348, 235] width 243 height 25
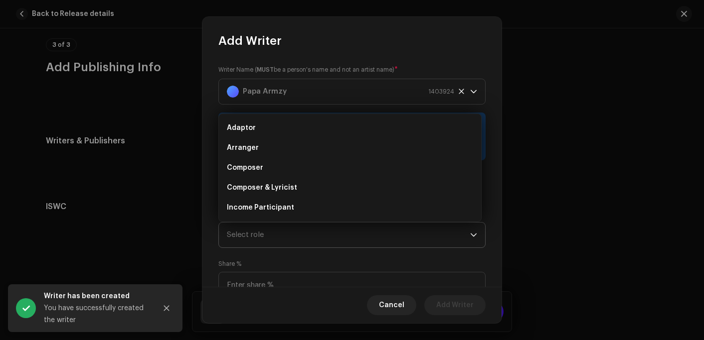
scroll to position [16, 0]
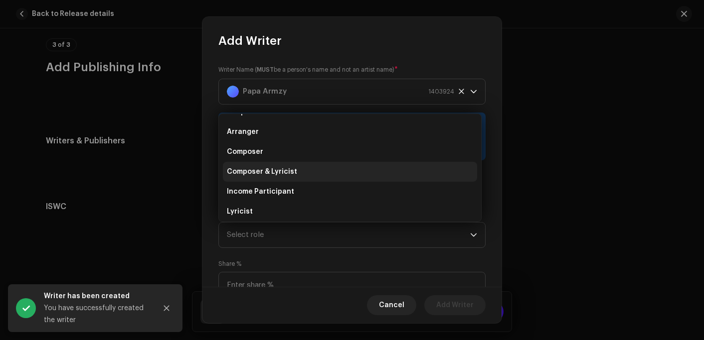
click at [264, 172] on span "Composer & Lyricist" at bounding box center [262, 172] width 70 height 10
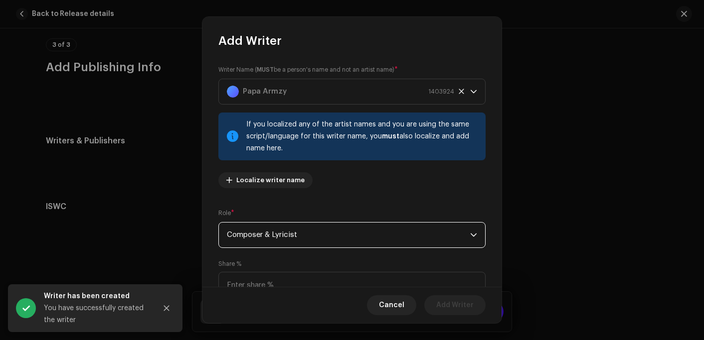
scroll to position [91, 0]
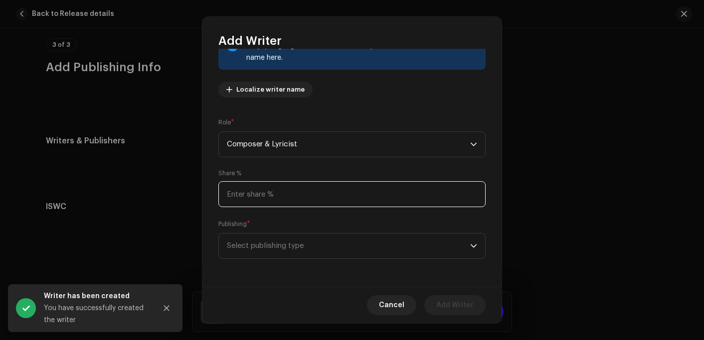
click at [264, 190] on input at bounding box center [351, 194] width 267 height 26
type input "100.00"
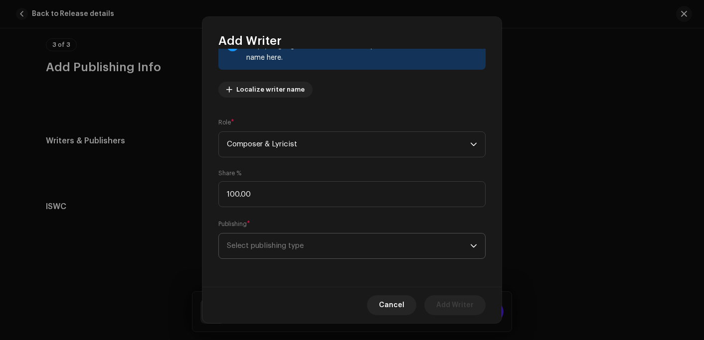
click at [267, 242] on span "Select publishing type" at bounding box center [348, 246] width 243 height 25
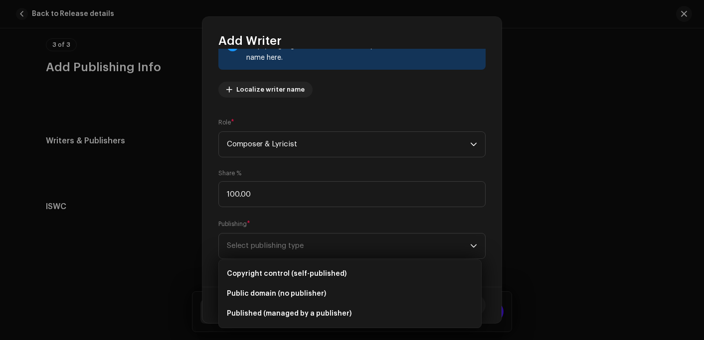
drag, startPoint x: 281, startPoint y: 272, endPoint x: 279, endPoint y: 261, distance: 11.6
click at [282, 272] on span "Copyright control (self-published)" at bounding box center [287, 274] width 120 height 10
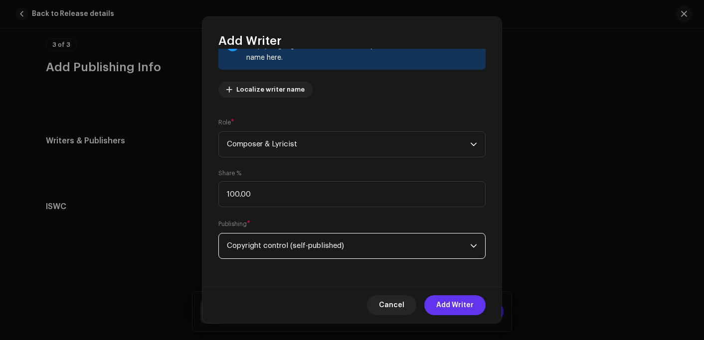
click at [458, 302] on span "Add Writer" at bounding box center [454, 306] width 37 height 20
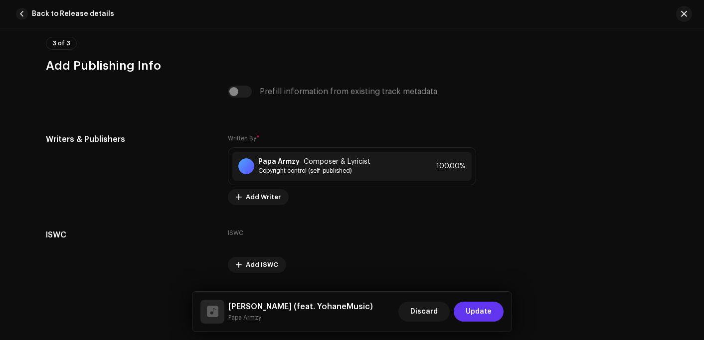
click at [464, 312] on button "Update" at bounding box center [479, 312] width 50 height 20
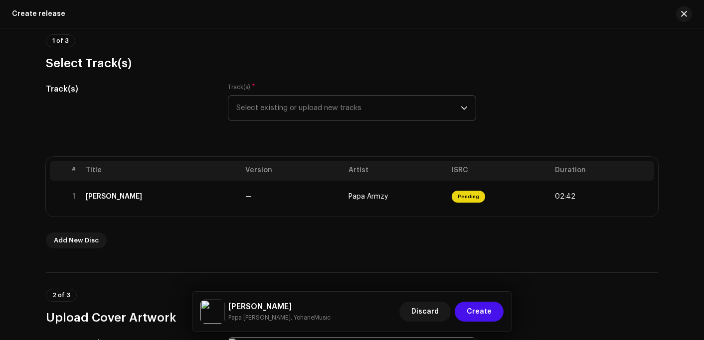
click at [483, 311] on span "Create" at bounding box center [479, 312] width 25 height 20
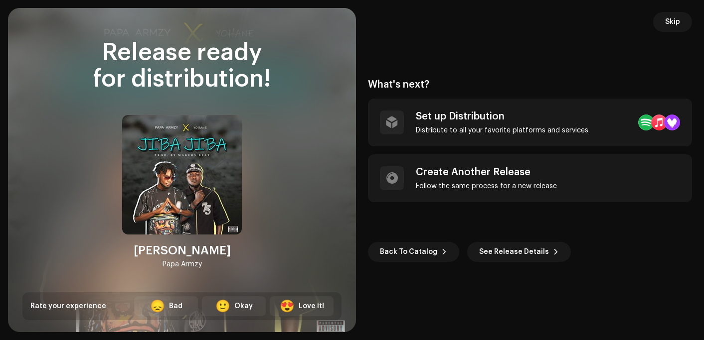
click at [274, 109] on div "Release ready for distribution! Jiba Jiba Papa Armzy Rate your experience 😞 Bad…" at bounding box center [181, 180] width 319 height 281
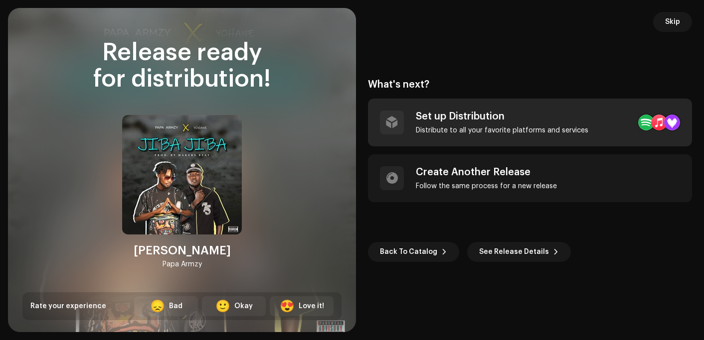
click at [474, 117] on div "Set up Distribution" at bounding box center [502, 117] width 172 height 12
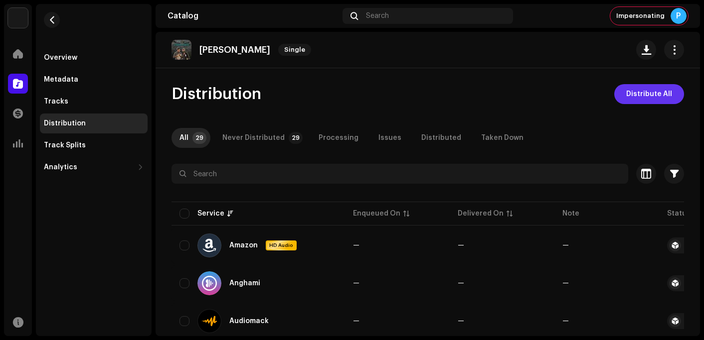
click at [643, 91] on span "Distribute All" at bounding box center [649, 94] width 46 height 20
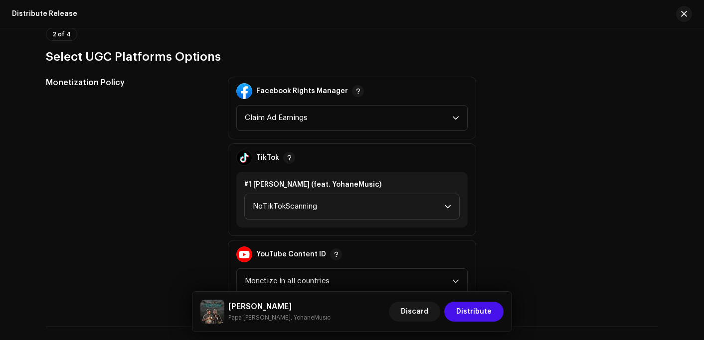
scroll to position [1146, 0]
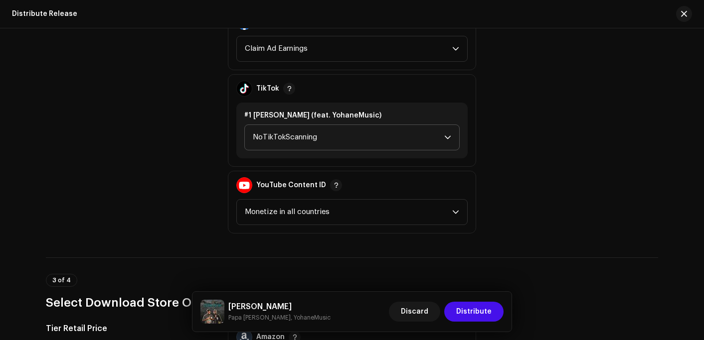
click at [269, 131] on span "NoTikTokScanning" at bounding box center [348, 137] width 191 height 25
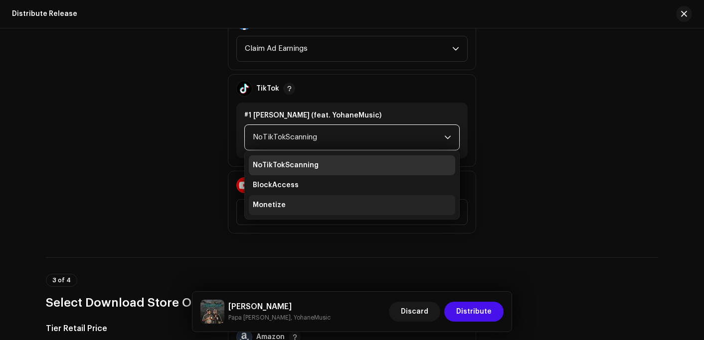
click at [267, 198] on li "Monetize" at bounding box center [352, 205] width 206 height 20
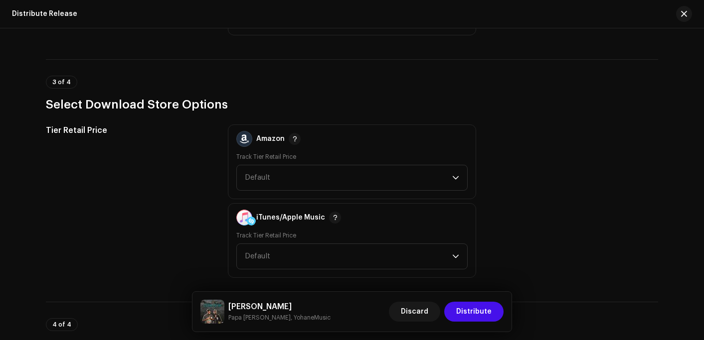
scroll to position [1346, 0]
click at [284, 168] on span "Default" at bounding box center [348, 176] width 207 height 25
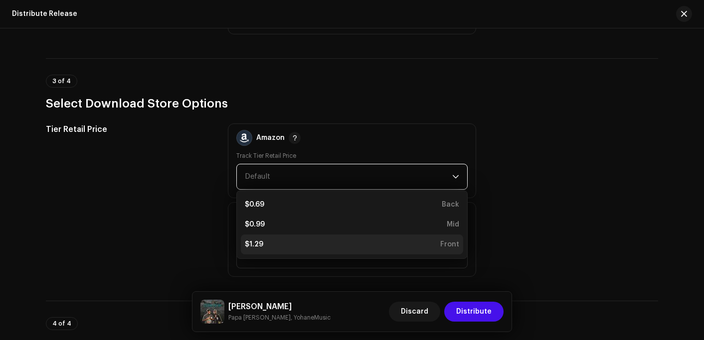
click at [265, 242] on div "$1.29 Front" at bounding box center [352, 245] width 214 height 10
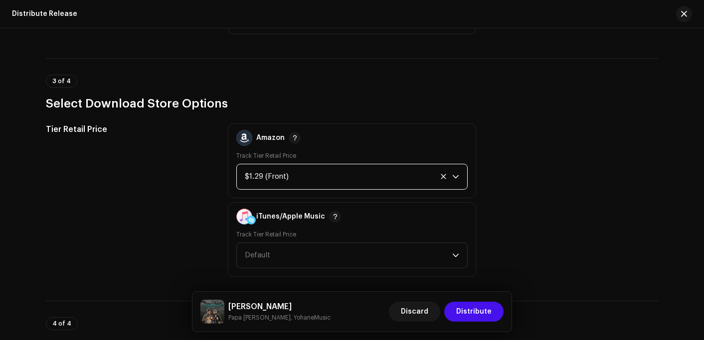
scroll to position [1495, 0]
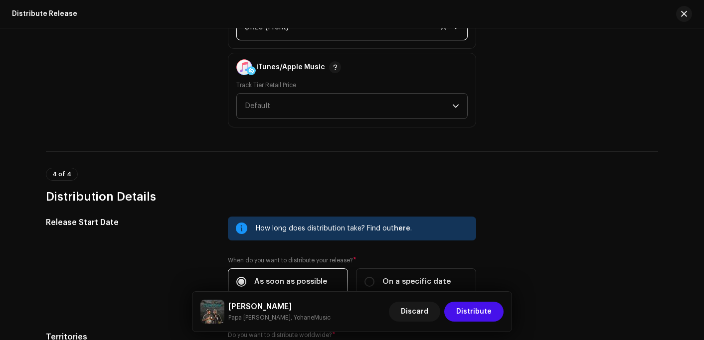
click at [259, 99] on span "Default" at bounding box center [348, 106] width 207 height 25
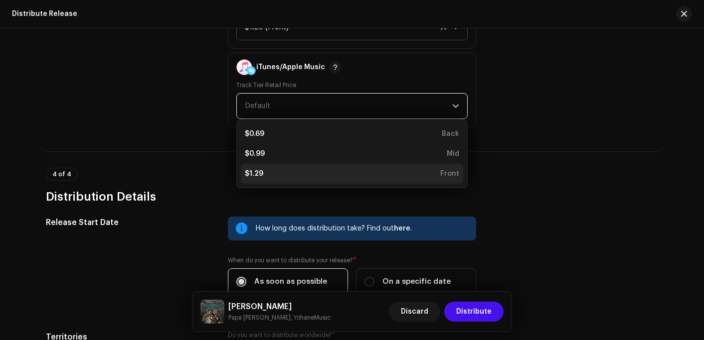
drag, startPoint x: 250, startPoint y: 170, endPoint x: 356, endPoint y: 162, distance: 106.1
click at [251, 170] on div "$1.29" at bounding box center [254, 174] width 18 height 10
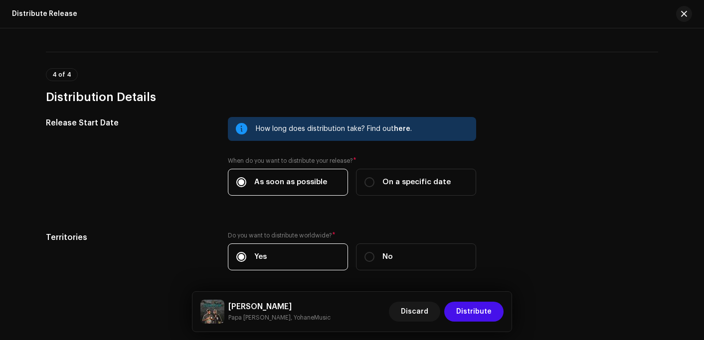
scroll to position [1632, 0]
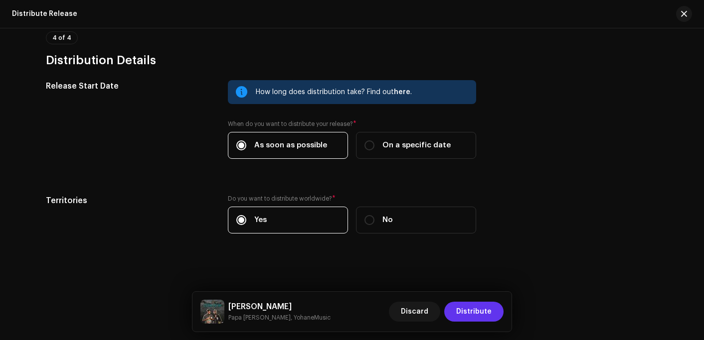
click at [485, 310] on span "Distribute" at bounding box center [473, 312] width 35 height 20
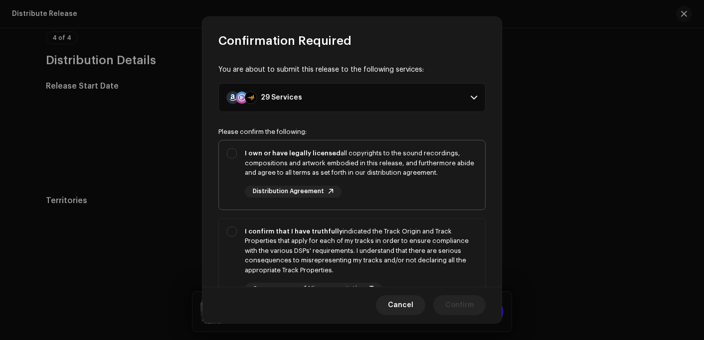
click at [358, 178] on div "I own or have legally licensed all copyrights to the sound recordings, composit…" at bounding box center [361, 173] width 232 height 49
checkbox input "true"
click at [364, 247] on div "I confirm that I have truthfully indicated the Track Origin and Track Propertie…" at bounding box center [361, 251] width 232 height 49
checkbox input "true"
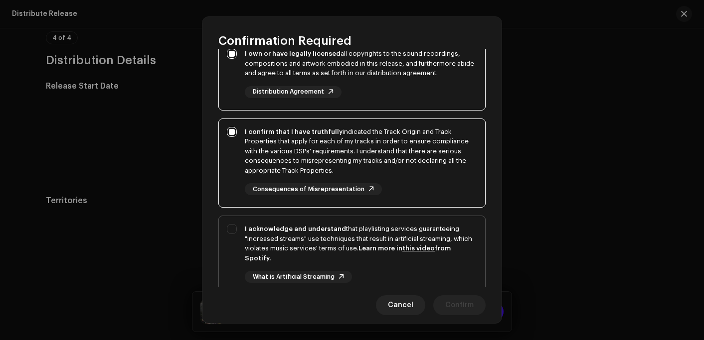
click at [399, 245] on strong "Learn more in this video from Spotify." at bounding box center [348, 253] width 206 height 16
checkbox input "true"
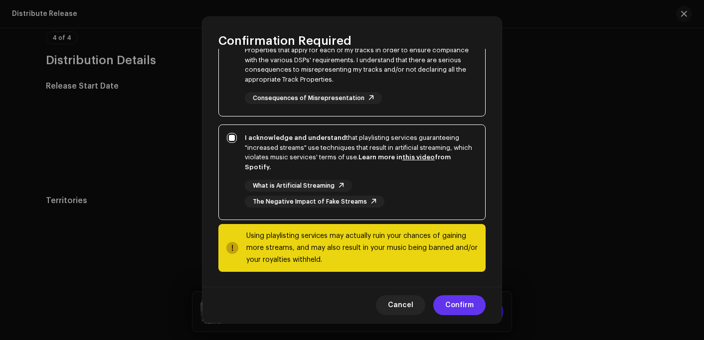
click at [461, 306] on span "Confirm" at bounding box center [459, 306] width 28 height 20
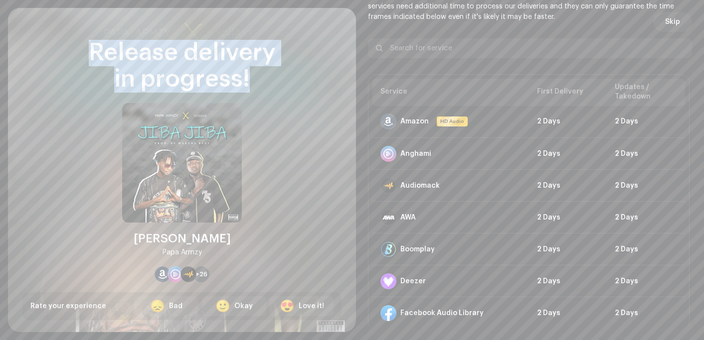
drag, startPoint x: 94, startPoint y: 47, endPoint x: 278, endPoint y: 89, distance: 189.2
click at [278, 89] on div "Release delivery in progress!" at bounding box center [181, 66] width 319 height 53
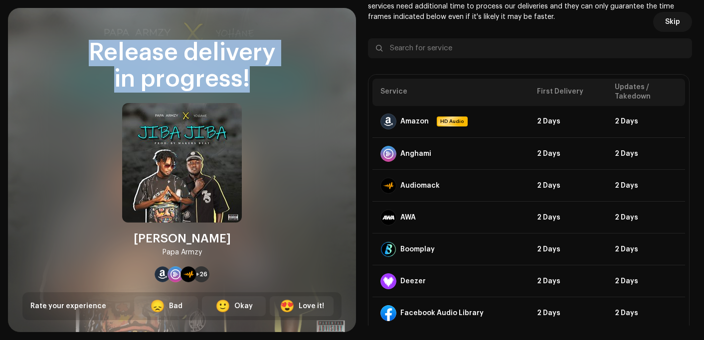
copy div "Release delivery in progress!"
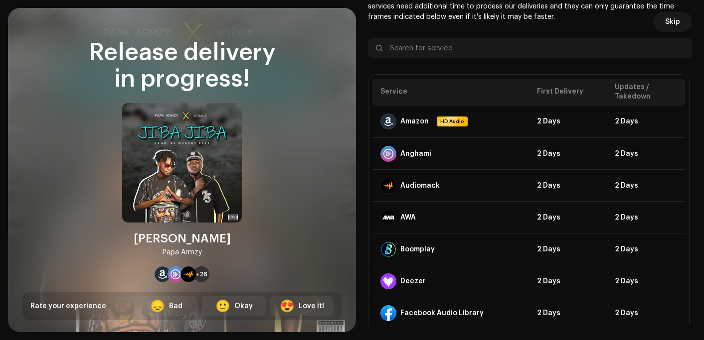
click at [201, 248] on div "Jiba Jiba Papa Armzy" at bounding box center [182, 245] width 97 height 28
drag, startPoint x: 201, startPoint y: 253, endPoint x: 153, endPoint y: 242, distance: 50.1
click at [153, 242] on div "Jiba Jiba Papa Armzy +26" at bounding box center [182, 192] width 120 height 179
copy div "Jiba Jiba Papa Armzy"
click at [302, 75] on div "Release delivery in progress!" at bounding box center [181, 66] width 319 height 53
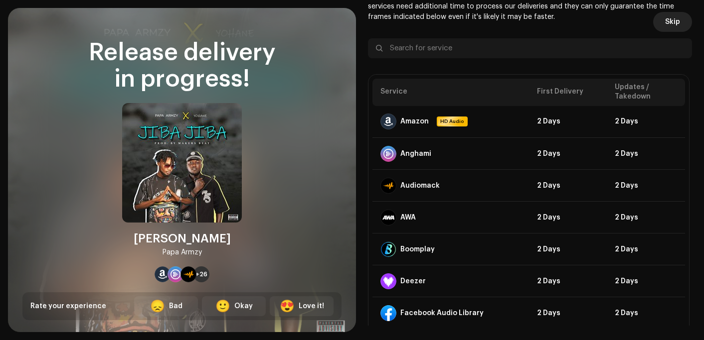
click at [665, 21] on span "Skip" at bounding box center [672, 22] width 15 height 20
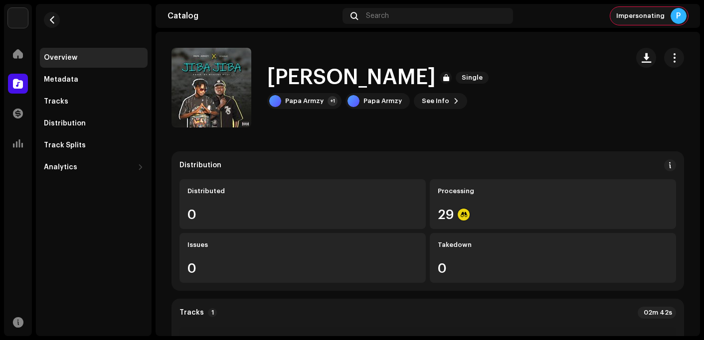
click at [676, 16] on div "P" at bounding box center [678, 16] width 16 height 16
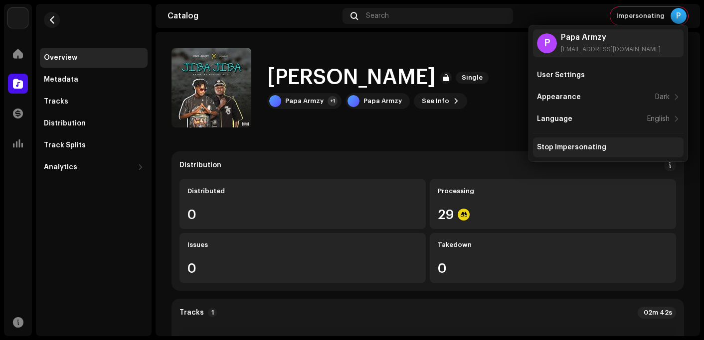
click at [558, 151] on div "Stop Impersonating" at bounding box center [571, 148] width 69 height 8
